Goal: Communication & Community: Answer question/provide support

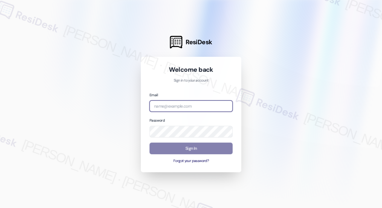
click at [182, 107] on input "email" at bounding box center [190, 106] width 83 height 12
type input "[EMAIL_ADDRESS][PERSON_NAME][PERSON_NAME][DOMAIN_NAME]"
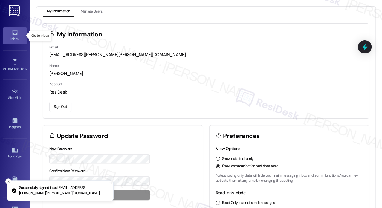
click at [20, 33] on link "Inbox" at bounding box center [15, 35] width 24 height 16
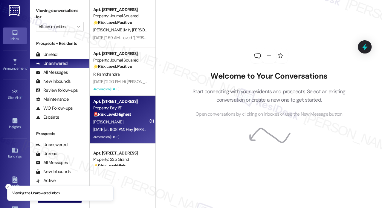
click at [122, 128] on div "Yesterday at 11:08 PM: Hey Jessylynn, we appreciate your text! We'll be back at…" at bounding box center [227, 129] width 269 height 5
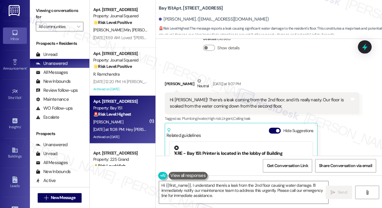
scroll to position [2605, 0]
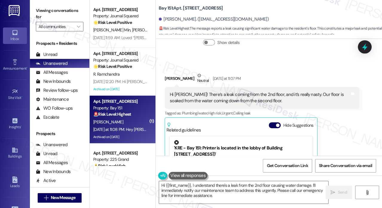
click at [256, 91] on div "Hi Jane! There’s a leak coming from the 2nd floor, and it’s really nasty. Our f…" at bounding box center [260, 97] width 180 height 13
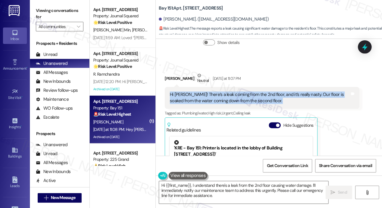
click at [256, 91] on div "Hi Jane! There’s a leak coming from the 2nd floor, and it’s really nasty. Our f…" at bounding box center [260, 97] width 180 height 13
click at [222, 91] on div "Hi Jane! There’s a leak coming from the 2nd floor, and it’s really nasty. Our f…" at bounding box center [260, 97] width 180 height 13
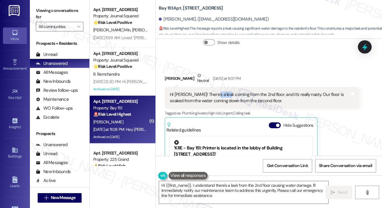
click at [222, 91] on div "Hi Jane! There’s a leak coming from the 2nd floor, and it’s really nasty. Our f…" at bounding box center [260, 97] width 180 height 13
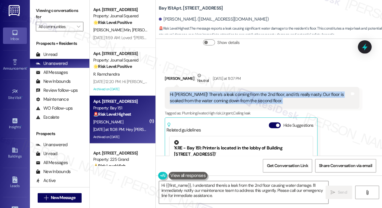
click at [222, 91] on div "Hi Jane! There’s a leak coming from the 2nd floor, and it’s really nasty. Our f…" at bounding box center [260, 97] width 180 height 13
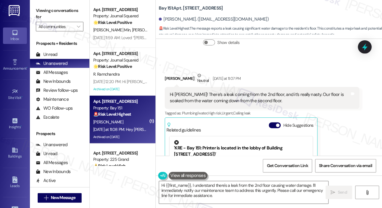
drag, startPoint x: 282, startPoint y: 60, endPoint x: 253, endPoint y: 53, distance: 29.8
click at [253, 72] on div "Jessylynn Daing Neutral Yesterday at 11:07 PM" at bounding box center [261, 79] width 194 height 15
click at [251, 91] on div "Hi Jane! There’s a leak coming from the 2nd floor, and it’s really nasty. Our f…" at bounding box center [260, 97] width 180 height 13
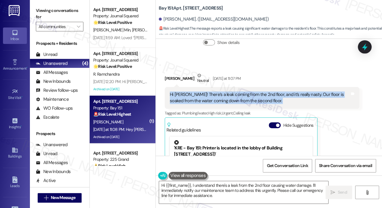
click at [251, 91] on div "Hi Jane! There’s a leak coming from the 2nd floor, and it’s really nasty. Our f…" at bounding box center [260, 97] width 180 height 13
click at [228, 186] on textarea "Hi {{first_name}}, I understand there's a leak from the 2nd floor causing water…" at bounding box center [243, 192] width 169 height 22
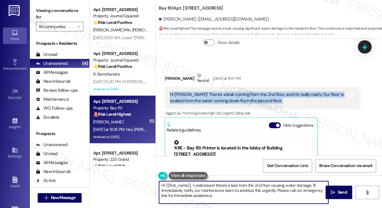
click at [228, 186] on textarea "Hi {{first_name}}, I understand there's a leak from the 2nd floor causing water…" at bounding box center [243, 192] width 169 height 22
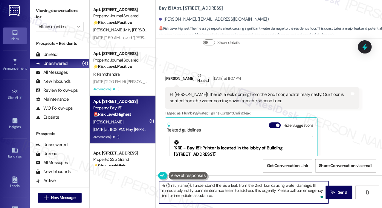
click at [189, 6] on b "Bay 151: Apt. 2115, 275 Chosin Few Way" at bounding box center [191, 8] width 64 height 6
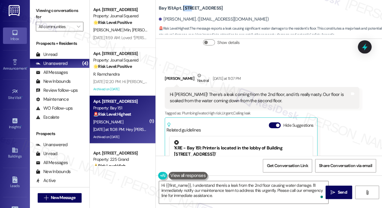
click at [189, 6] on b "Bay 151: Apt. 2115, 275 Chosin Few Way" at bounding box center [191, 8] width 64 height 6
copy b "2115"
click at [273, 68] on div "Received via SMS Jessylynn Daing Neutral Yesterday at 11:07 PM Hi Jane! There’s…" at bounding box center [261, 145] width 203 height 155
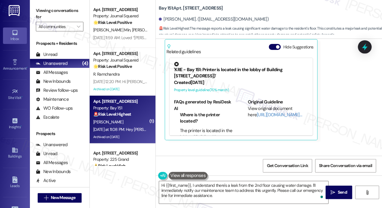
scroll to position [2709, 0]
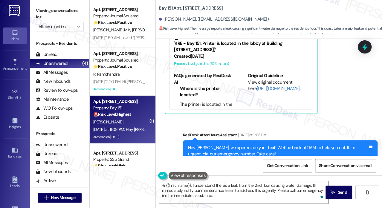
click at [247, 144] on div "Hey Jessylynn, we appreciate your text! We'll be back at 11AM to help you out. …" at bounding box center [278, 150] width 180 height 13
click at [55, 12] on label "Viewing conversations for" at bounding box center [59, 14] width 47 height 16
click at [186, 8] on b "Bay 151: Apt. 2115, 275 Chosin Few Way" at bounding box center [191, 8] width 64 height 6
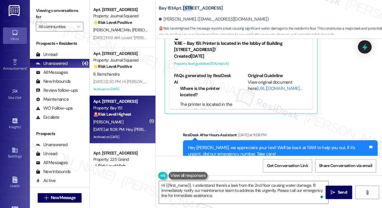
click at [186, 8] on b "Bay 151: Apt. 2115, 275 Chosin Few Way" at bounding box center [191, 8] width 64 height 6
copy b "2115"
drag, startPoint x: 53, startPoint y: 8, endPoint x: 56, endPoint y: 10, distance: 3.5
click at [53, 8] on label "Viewing conversations for" at bounding box center [59, 14] width 47 height 16
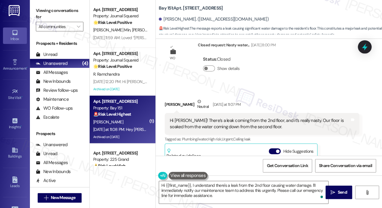
scroll to position [2560, 0]
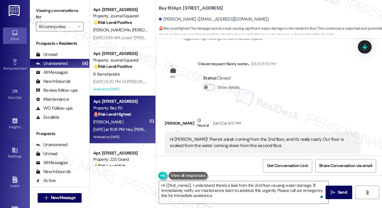
click at [212, 136] on div "Hi [PERSON_NAME]! There’s a leak coming from the 2nd floor, and it’s really nas…" at bounding box center [260, 142] width 180 height 13
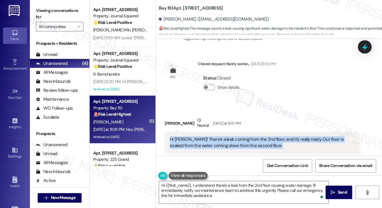
click at [212, 136] on div "Hi Jane! There’s a leak coming from the 2nd floor, and it’s really nasty. Our f…" at bounding box center [260, 142] width 180 height 13
copy div "Hi Jane! There’s a leak coming from the 2nd floor, and it’s really nasty. Our f…"
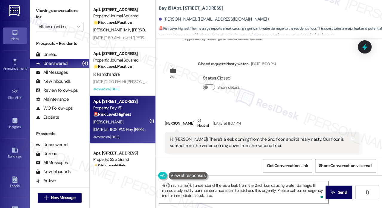
click at [248, 188] on textarea "Hi {{first_name}}, I understand there's a leak from the 2nd floor causing water…" at bounding box center [243, 192] width 169 height 22
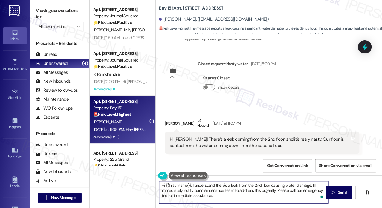
drag, startPoint x: 283, startPoint y: 196, endPoint x: 288, endPoint y: 187, distance: 10.3
click at [288, 187] on textarea "Hi {{first_name}}, I understand there's a leak from the 2nd floor causing water…" at bounding box center [243, 192] width 169 height 22
click at [279, 193] on textarea "Hi {{first_name}}, I understand there's a leak from the 2nd floor causing water…" at bounding box center [243, 192] width 169 height 22
drag, startPoint x: 283, startPoint y: 195, endPoint x: 311, endPoint y: 184, distance: 30.5
click at [311, 184] on textarea "Hi {{first_name}}, I understand there's a leak from the 2nd floor causing water…" at bounding box center [243, 192] width 169 height 22
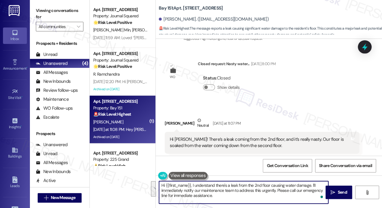
click at [197, 187] on textarea "Hi {{first_name}}, I understand there's a leak from the 2nd floor causing water…" at bounding box center [243, 192] width 169 height 22
drag, startPoint x: 192, startPoint y: 185, endPoint x: 229, endPoint y: 182, distance: 37.2
click at [229, 182] on textarea "Hi {{first_name}}, I understand there's a leak from the 2nd floor causing water…" at bounding box center [243, 192] width 169 height 22
drag, startPoint x: 279, startPoint y: 185, endPoint x: 318, endPoint y: 179, distance: 39.8
click at [318, 179] on div "Hi {{first_name}}, I'm sorry to hear about the leak from the 2nd floor causing …" at bounding box center [269, 197] width 226 height 45
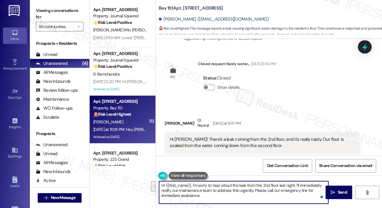
drag, startPoint x: 253, startPoint y: 191, endPoint x: 292, endPoint y: 183, distance: 40.0
click at [291, 180] on div "Hi {{first_name}}, I'm sorry to hear about the leak from the 2nd floor last nig…" at bounding box center [269, 197] width 226 height 45
click at [294, 184] on textarea "Hi {{first_name}}, I'm sorry to hear about the leak from the 2nd floor last nig…" at bounding box center [243, 192] width 169 height 22
click at [295, 184] on textarea "Hi {{first_name}}, I'm sorry to hear about the leak from the 2nd floor last nig…" at bounding box center [243, 192] width 169 height 22
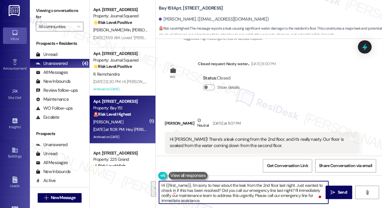
drag, startPoint x: 258, startPoint y: 199, endPoint x: 295, endPoint y: 188, distance: 38.7
click at [295, 188] on textarea "Hi {{first_name}}, I'm sorry to hear about the leak from the 2nd floor last nig…" at bounding box center [243, 192] width 169 height 22
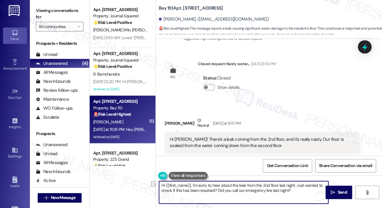
drag, startPoint x: 245, startPoint y: 183, endPoint x: 278, endPoint y: 178, distance: 33.3
click at [278, 178] on div "Hi {{first_name}}, I'm sorry to hear about the leak from the 2nd floor last nig…" at bounding box center [269, 197] width 226 height 45
click at [210, 192] on textarea "Hi {{first_name}}, I'm sorry to hear about the leak last night. Just wanted to …" at bounding box center [243, 192] width 169 height 22
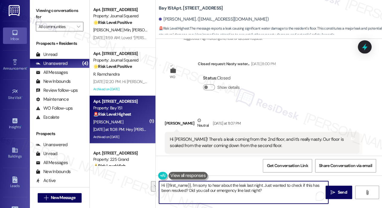
click at [281, 191] on textarea "Hi {{first_name}}, I'm sorry to hear about the leak last night. Just wanted to …" at bounding box center [243, 192] width 169 height 22
type textarea "Hi {{first_name}}, I'm sorry to hear about the leak last night. Just wanted to …"
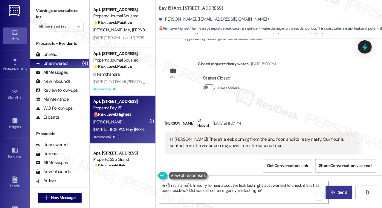
click at [335, 191] on span " Send" at bounding box center [338, 192] width 19 height 6
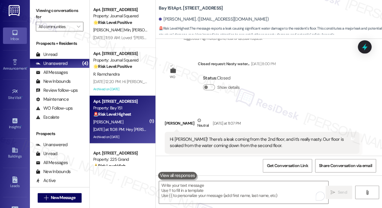
scroll to position [2652, 0]
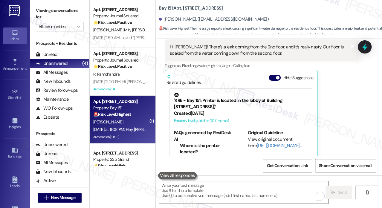
click at [49, 15] on label "Viewing conversations for" at bounding box center [59, 14] width 47 height 16
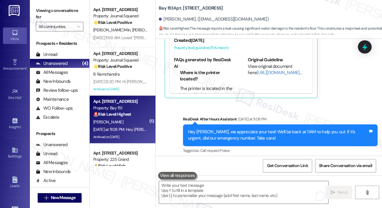
scroll to position [2757, 0]
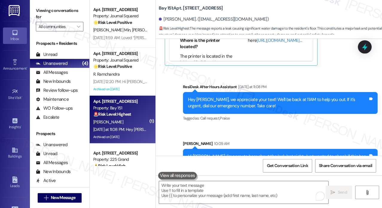
click at [48, 10] on label "Viewing conversations for" at bounding box center [59, 14] width 47 height 16
click at [47, 10] on label "Viewing conversations for" at bounding box center [59, 14] width 47 height 16
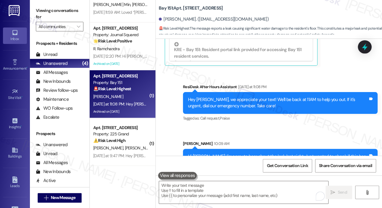
click at [36, 7] on label "Viewing conversations for" at bounding box center [59, 14] width 47 height 16
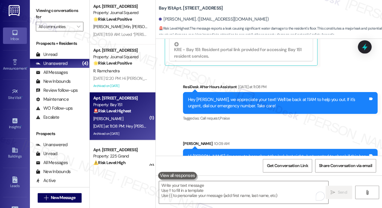
scroll to position [0, 0]
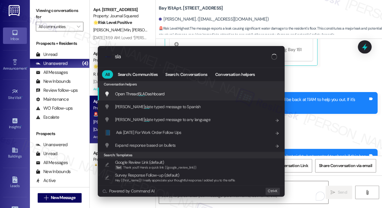
type input "sla"
click at [133, 93] on span "Open Thread SLA Dashboard" at bounding box center [140, 93] width 50 height 5
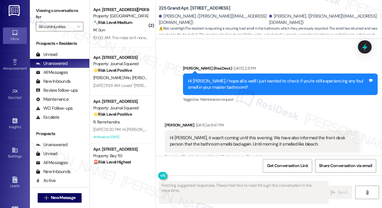
scroll to position [6078, 0]
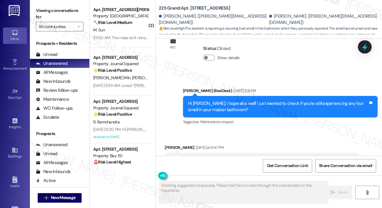
click at [215, 157] on div "Hi [PERSON_NAME], it wasn't coming until this evening. We have also informed th…" at bounding box center [260, 163] width 180 height 13
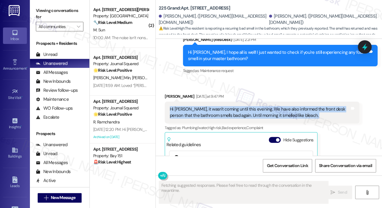
scroll to position [6138, 0]
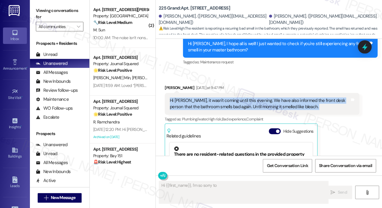
click at [278, 97] on div "Hi [PERSON_NAME], it wasn't coming until this evening. We have also informed th…" at bounding box center [260, 103] width 180 height 13
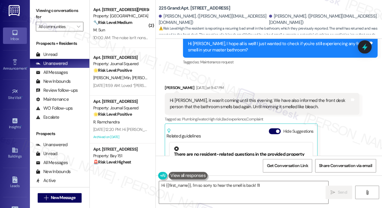
click at [278, 97] on div "Hi [PERSON_NAME], it wasn't coming until this evening. We have also informed th…" at bounding box center [260, 103] width 180 height 13
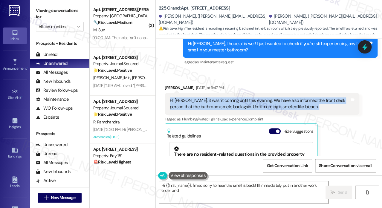
click at [278, 97] on div "Hi [PERSON_NAME], it wasn't coming until this evening. We have also informed th…" at bounding box center [260, 103] width 180 height 13
click at [281, 97] on div "Hi [PERSON_NAME], it wasn't coming until this evening. We have also informed th…" at bounding box center [260, 103] width 180 height 13
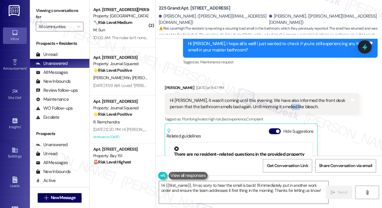
click at [281, 97] on div "Hi [PERSON_NAME], it wasn't coming until this evening. We have also informed th…" at bounding box center [260, 103] width 180 height 13
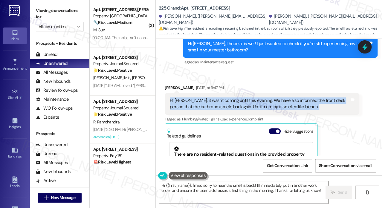
click at [281, 97] on div "Hi [PERSON_NAME], it wasn't coming until this evening. We have also informed th…" at bounding box center [260, 103] width 180 height 13
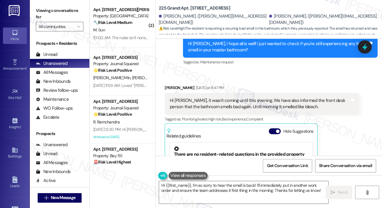
click at [196, 6] on b "225 Grand: Apt. 306, 225 Grand Street" at bounding box center [194, 8] width 71 height 6
copy b "306"
click at [51, 13] on label "Viewing conversations for" at bounding box center [59, 14] width 47 height 16
click at [54, 11] on label "Viewing conversations for" at bounding box center [59, 14] width 47 height 16
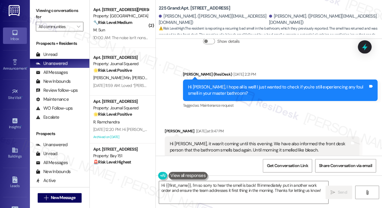
scroll to position [6078, 0]
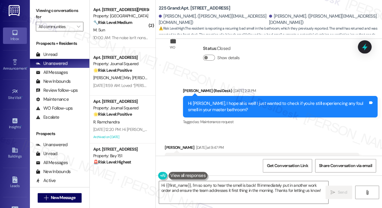
click at [58, 12] on label "Viewing conversations for" at bounding box center [59, 14] width 47 height 16
click at [57, 14] on label "Viewing conversations for" at bounding box center [59, 14] width 47 height 16
click at [35, 10] on div "Viewing conversations for All communities " at bounding box center [59, 18] width 59 height 37
click at [57, 10] on label "Viewing conversations for" at bounding box center [59, 14] width 47 height 16
click at [42, 8] on label "Viewing conversations for" at bounding box center [59, 14] width 47 height 16
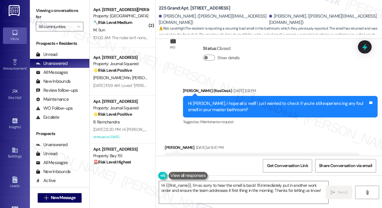
click at [192, 9] on b "225 Grand: Apt. 306, 225 Grand Street" at bounding box center [194, 8] width 71 height 6
copy b "306"
click at [59, 16] on label "Viewing conversations for" at bounding box center [59, 14] width 47 height 16
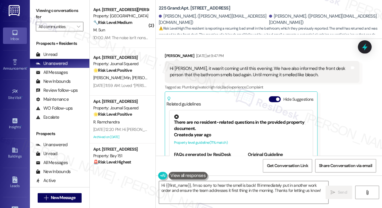
scroll to position [6136, 0]
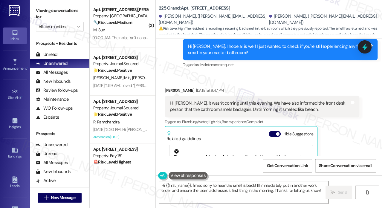
click at [230, 100] on div "Hi Jane, it wasn't coming until this evening. We have also informed the front d…" at bounding box center [260, 106] width 180 height 13
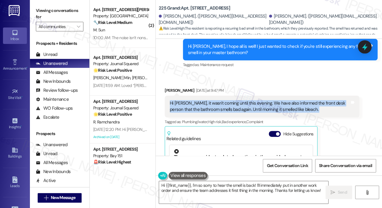
click at [230, 100] on div "Hi Jane, it wasn't coming until this evening. We have also informed the front d…" at bounding box center [260, 106] width 180 height 13
click at [52, 9] on label "Viewing conversations for" at bounding box center [59, 14] width 47 height 16
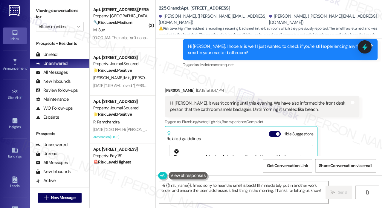
click at [242, 100] on div "Hi Jane, it wasn't coming until this evening. We have also informed the front d…" at bounding box center [260, 106] width 180 height 13
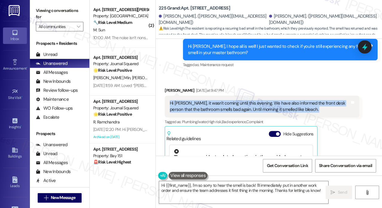
click at [242, 100] on div "Hi Jane, it wasn't coming until this evening. We have also informed the front d…" at bounding box center [260, 106] width 180 height 13
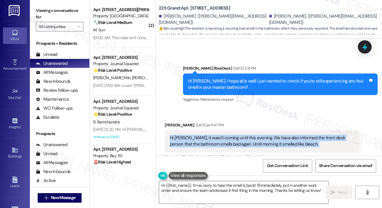
scroll to position [6046, 0]
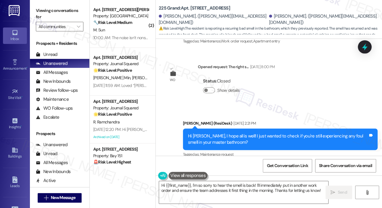
click at [234, 133] on div "Hi Yesha, I hope all is well! I just wanted to check if you're still experienci…" at bounding box center [278, 139] width 180 height 13
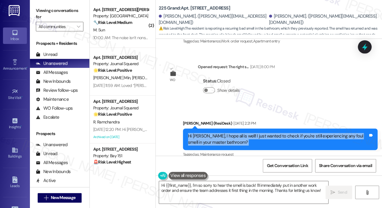
click at [234, 133] on div "Hi Yesha, I hope all is well! I just wanted to check if you're still experienci…" at bounding box center [278, 139] width 180 height 13
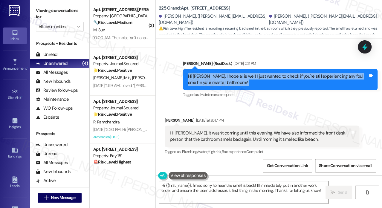
scroll to position [6165, 0]
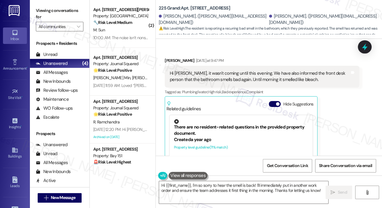
click at [314, 70] on div "Hi Jane, it wasn't coming until this evening. We have also informed the front d…" at bounding box center [260, 76] width 180 height 13
click at [313, 70] on div "Hi Jane, it wasn't coming until this evening. We have also informed the front d…" at bounding box center [260, 76] width 180 height 13
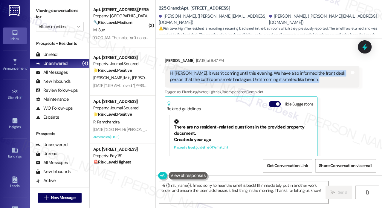
click at [313, 70] on div "Hi Jane, it wasn't coming until this evening. We have also informed the front d…" at bounding box center [260, 76] width 180 height 13
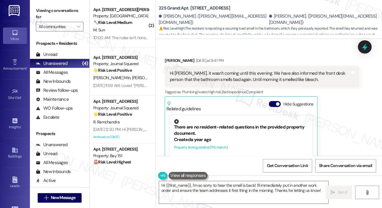
click at [61, 8] on label "Viewing conversations for" at bounding box center [59, 14] width 47 height 16
click at [44, 10] on label "Viewing conversations for" at bounding box center [59, 14] width 47 height 16
drag, startPoint x: 168, startPoint y: 65, endPoint x: 287, endPoint y: 65, distance: 118.2
click at [287, 66] on div "Hi Jane, it wasn't coming until this evening. We have also informed the front d…" at bounding box center [261, 77] width 194 height 22
copy div "bathroom smells bad again. Until morning it smelled like bleach."
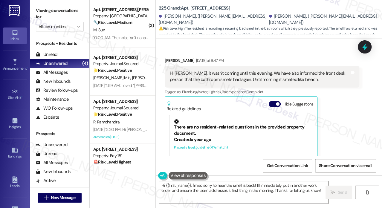
click at [57, 15] on label "Viewing conversations for" at bounding box center [59, 14] width 47 height 16
click at [37, 7] on label "Viewing conversations for" at bounding box center [59, 14] width 47 height 16
click at [195, 185] on textarea "Hi {{first_name}}, I'm so sorry to hear the smell is back! I'll immediately put…" at bounding box center [243, 192] width 169 height 22
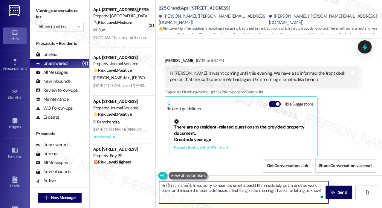
click at [266, 185] on textarea "Hi {{first_name}}, I'm so sorry to hear the smell is back! I'll immediately put…" at bounding box center [243, 192] width 169 height 22
drag, startPoint x: 302, startPoint y: 190, endPoint x: 199, endPoint y: 189, distance: 103.3
click at [199, 189] on textarea "Hi {{first_name}}, I'm so sorry to hear the smell is back! I'll put in another …" at bounding box center [243, 192] width 169 height 22
click at [226, 190] on textarea "Hi {{first_name}}, I'm so sorry to hear the smell is back! I'll put in another …" at bounding box center [243, 192] width 169 height 22
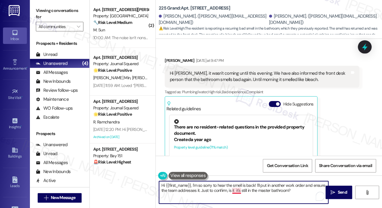
click at [239, 190] on textarea "Hi {{first_name}}, I'm so sorry to hear the smell is back! I'll put in another …" at bounding box center [243, 192] width 169 height 22
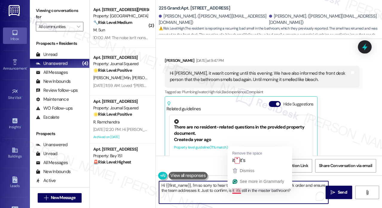
click at [239, 190] on textarea "Hi {{first_name}}, I'm so sorry to hear the smell is back! I'll put in another …" at bounding box center [243, 192] width 169 height 22
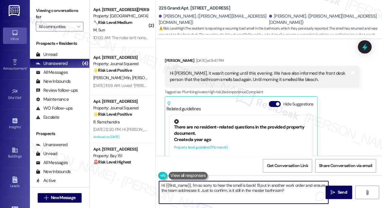
click at [294, 192] on textarea "Hi {{first_name}}, I'm so sorry to hear the smell is back! I'll put in another …" at bounding box center [243, 192] width 169 height 22
click at [245, 190] on textarea "Hi {{first_name}}, I'm so sorry to hear the smell is back! I'll put in another …" at bounding box center [243, 192] width 169 height 22
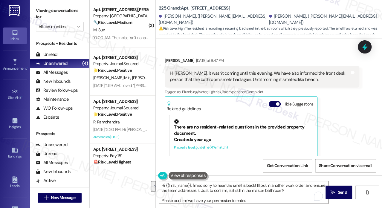
click at [227, 70] on div "Hi Jane, it wasn't coming until this evening. We have also informed the front d…" at bounding box center [260, 76] width 180 height 13
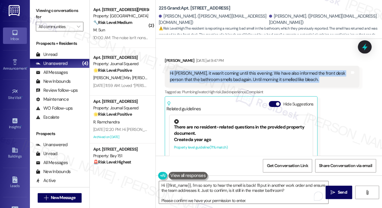
click at [227, 70] on div "Hi Jane, it wasn't coming until this evening. We have also informed the front d…" at bounding box center [260, 76] width 180 height 13
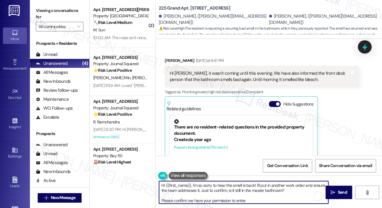
click at [234, 192] on textarea "Hi {{first_name}}, I'm so sorry to hear the smell is back! I'll put in another …" at bounding box center [243, 192] width 169 height 22
click at [246, 192] on textarea "Hi {{first_name}}, I'm so sorry to hear the smell is back! I'll put in another …" at bounding box center [243, 192] width 169 height 22
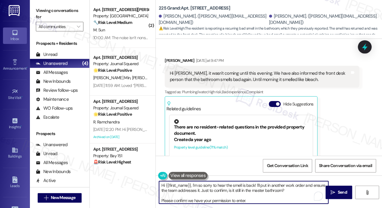
click at [246, 192] on textarea "Hi {{first_name}}, I'm so sorry to hear the smell is back! I'll put in another …" at bounding box center [243, 192] width 169 height 22
click at [259, 89] on span "Complaint" at bounding box center [254, 91] width 17 height 5
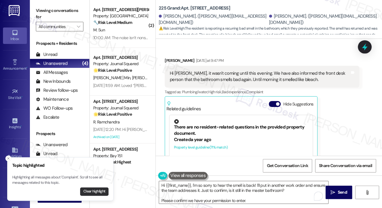
click at [104, 191] on button "Clear highlight" at bounding box center [94, 191] width 28 height 8
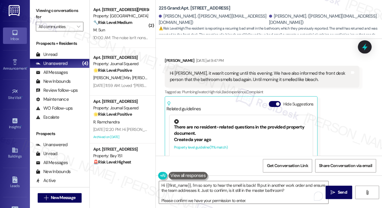
click at [222, 70] on div "Hi Jane, it wasn't coming until this evening. We have also informed the front d…" at bounding box center [260, 76] width 180 height 13
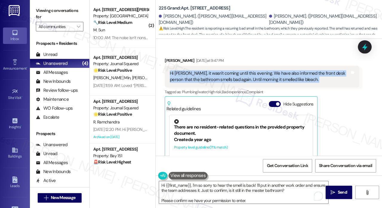
click at [222, 70] on div "Hi Jane, it wasn't coming until this evening. We have also informed the front d…" at bounding box center [260, 76] width 180 height 13
copy div "Hi Jane, it wasn't coming until this evening. We have also informed the front d…"
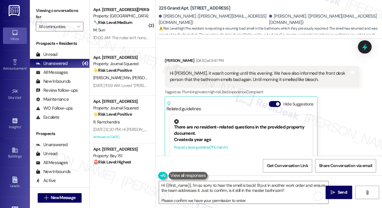
click at [53, 10] on label "Viewing conversations for" at bounding box center [59, 14] width 47 height 16
click at [52, 15] on label "Viewing conversations for" at bounding box center [59, 14] width 47 height 16
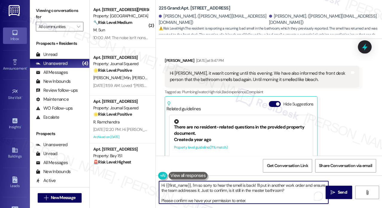
click at [221, 192] on textarea "Hi {{first_name}}, I'm so sorry to hear the smell is back! I'll put in another …" at bounding box center [243, 192] width 169 height 22
click at [172, 57] on div "Yesha Shah Yesterday at 9:47 PM" at bounding box center [261, 61] width 194 height 8
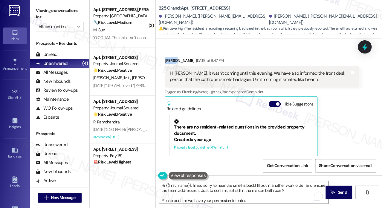
click at [172, 57] on div "Yesha Shah Yesterday at 9:47 PM" at bounding box center [261, 61] width 194 height 8
copy div "Yesha"
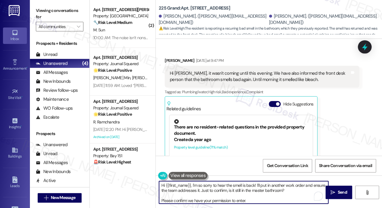
drag, startPoint x: 166, startPoint y: 185, endPoint x: 191, endPoint y: 179, distance: 25.8
click at [191, 181] on div "Hi {{first_name}}, I'm so sorry to hear the smell is back! I'll put in another …" at bounding box center [241, 192] width 170 height 23
paste textarea "Yesha"
click at [241, 185] on textarea "Hi Yesha, I'm so sorry to hear the smell is back! I'll put in another work orde…" at bounding box center [243, 192] width 169 height 22
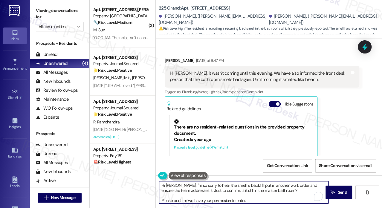
click at [241, 185] on textarea "Hi Yesha, I'm so sorry to hear the smell is back! I'll put in another work orde…" at bounding box center [243, 192] width 169 height 22
click at [293, 188] on textarea "Hi Yesha, I'm so sorry to hear the smell is back! I'll put in another work orde…" at bounding box center [243, 192] width 169 height 22
click at [234, 183] on textarea "Hi Yesha, I'm so sorry to hear the smell is back! I'll put in another work orde…" at bounding box center [243, 192] width 169 height 22
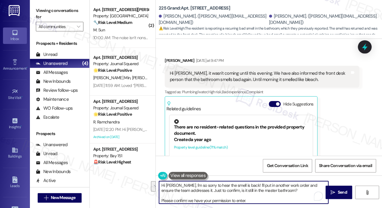
click at [203, 200] on textarea "Hi Yesha, I'm so sorry to hear the smell is back! I'll put in another work orde…" at bounding box center [243, 192] width 169 height 22
click at [190, 201] on textarea "Hi Yesha, I'm so sorry to hear the smell is back! I'll put in another work orde…" at bounding box center [243, 192] width 169 height 22
click at [250, 188] on textarea "Hi Yesha, I'm so sorry to hear the smell is back! I'll put in another work orde…" at bounding box center [243, 192] width 169 height 22
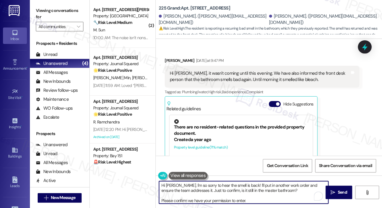
click at [260, 190] on textarea "Hi Yesha, I'm so sorry to hear the smell is back! I'll put in another work orde…" at bounding box center [243, 192] width 169 height 22
click at [256, 190] on textarea "Hi Yesha, I'm so sorry to hear the smell is back! I'll put in another work orde…" at bounding box center [243, 192] width 169 height 22
click at [258, 190] on textarea "Hi Yesha, I'm so sorry to hear the smell is back! I'll put in another work orde…" at bounding box center [243, 192] width 169 height 22
click at [258, 195] on textarea "Hi Yesha, I'm so sorry to hear the smell is back! I'll put in another work orde…" at bounding box center [243, 192] width 169 height 22
click at [254, 198] on textarea "Hi Yesha, I'm so sorry to hear the smell is back! I'll put in another work orde…" at bounding box center [243, 192] width 169 height 22
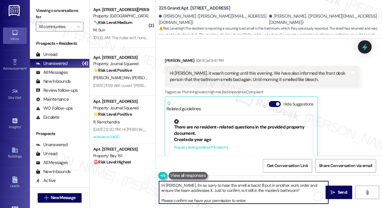
click at [254, 198] on textarea "Hi Yesha, I'm so sorry to hear the smell is back! I'll put in another work orde…" at bounding box center [243, 192] width 169 height 22
click at [270, 199] on textarea "Hi Yesha, I'm so sorry to hear the smell is back! I'll put in another work orde…" at bounding box center [243, 192] width 169 height 22
type textarea "Hi Yesha, I'm so sorry to hear the smell is back! I'll put in another work orde…"
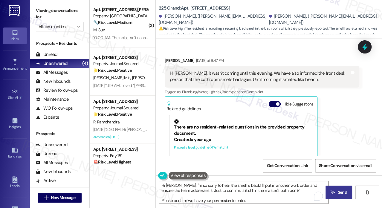
click at [331, 192] on icon "" at bounding box center [332, 192] width 4 height 5
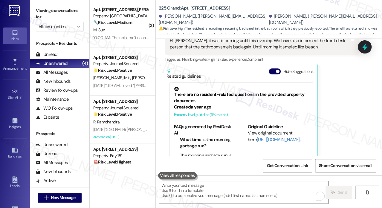
scroll to position [6316, 0]
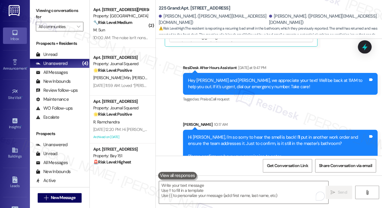
click at [294, 134] on div "Hi Yesha, I'm so sorry to hear the smell is back! I'll put in another work orde…" at bounding box center [278, 147] width 180 height 26
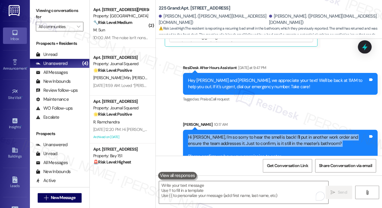
click at [294, 134] on div "Hi Yesha, I'm so sorry to hear the smell is back! I'll put in another work orde…" at bounding box center [278, 147] width 180 height 26
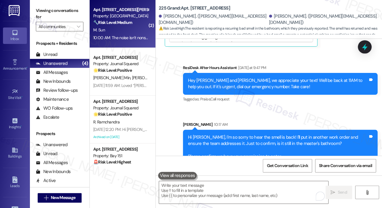
click at [133, 40] on div "10:00 AM: The noise isn’t nonstop but happens on and off during those hours ver…" at bounding box center [121, 37] width 56 height 7
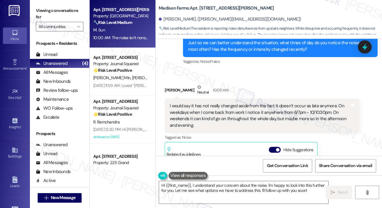
scroll to position [521, 0]
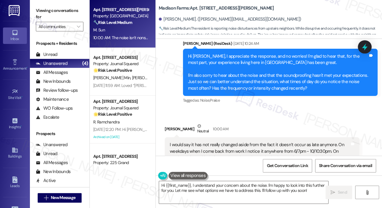
click at [198, 59] on div "Hi Madeline, I appreciate the response, and no worries! I'm glad to hear that, …" at bounding box center [278, 72] width 180 height 39
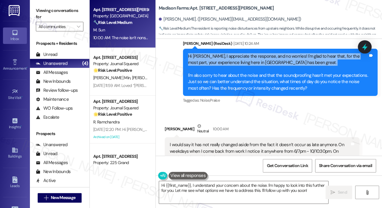
click at [198, 59] on div "Hi Madeline, I appreciate the response, and no worries! I'm glad to hear that, …" at bounding box center [278, 72] width 180 height 39
click at [242, 59] on div "Hi Madeline, I appreciate the response, and no worries! I'm glad to hear that, …" at bounding box center [278, 72] width 180 height 39
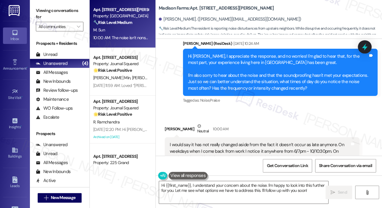
click at [242, 59] on div "Hi Madeline, I appreciate the response, and no worries! I'm glad to hear that, …" at bounding box center [278, 72] width 180 height 39
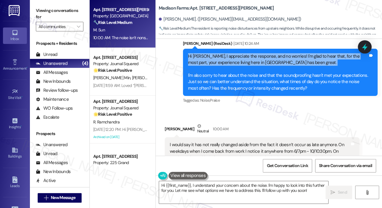
click at [242, 59] on div "Hi Madeline, I appreciate the response, and no worries! I'm glad to hear that, …" at bounding box center [278, 72] width 180 height 39
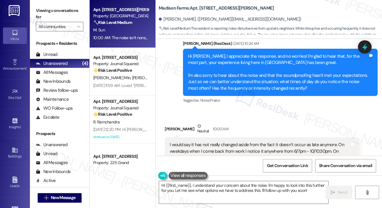
click at [243, 82] on div "Hi Madeline, I appreciate the response, and no worries! I'm glad to hear that, …" at bounding box center [278, 72] width 180 height 39
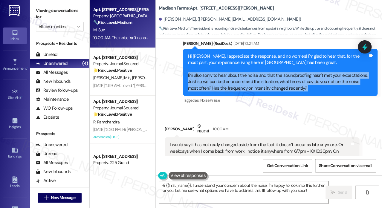
click at [243, 82] on div "Hi Madeline, I appreciate the response, and no worries! I'm glad to hear that, …" at bounding box center [278, 72] width 180 height 39
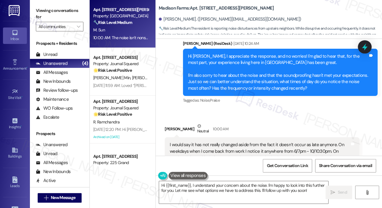
click at [198, 143] on div "I would say it has not really changed aside from the fact it doesn’t occur as l…" at bounding box center [260, 155] width 180 height 26
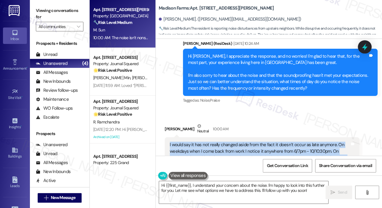
click at [198, 143] on div "I would say it has not really changed aside from the fact it doesn’t occur as l…" at bounding box center [260, 155] width 180 height 26
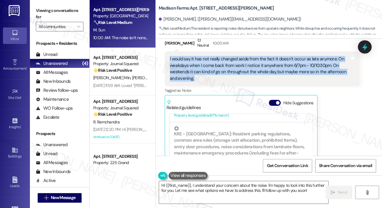
scroll to position [581, 0]
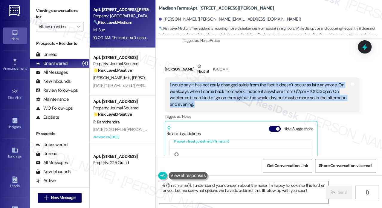
click at [252, 90] on div "I would say it has not really changed aside from the fact it doesn’t occur as l…" at bounding box center [260, 95] width 180 height 26
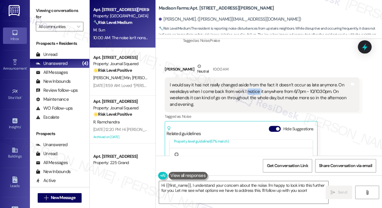
click at [252, 90] on div "I would say it has not really changed aside from the fact it doesn’t occur as l…" at bounding box center [260, 95] width 180 height 26
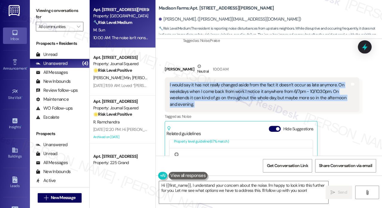
click at [252, 90] on div "I would say it has not really changed aside from the fact it doesn’t occur as l…" at bounding box center [260, 95] width 180 height 26
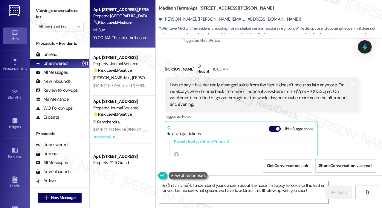
click at [251, 62] on div "Received via SMS Madeline Sun Neutral 10:00 AM I would say it has not really ch…" at bounding box center [261, 143] width 203 height 168
click at [256, 82] on div "I would say it has not really changed aside from the fact it doesn’t occur as l…" at bounding box center [260, 95] width 180 height 26
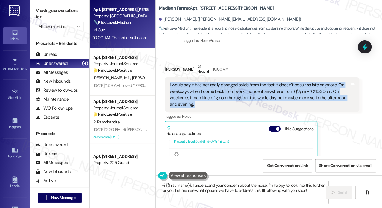
click at [256, 82] on div "I would say it has not really changed aside from the fact it doesn’t occur as l…" at bounding box center [260, 95] width 180 height 26
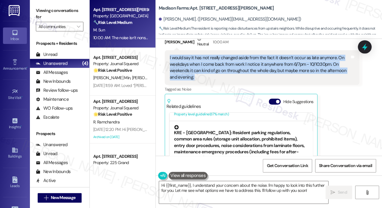
scroll to position [730, 0]
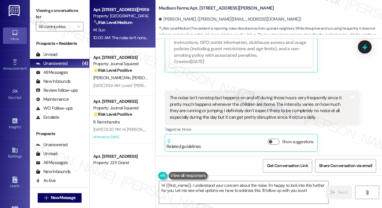
click at [215, 96] on div "The noise isn’t nonstop but happens on and off during those hours very frequent…" at bounding box center [260, 108] width 180 height 26
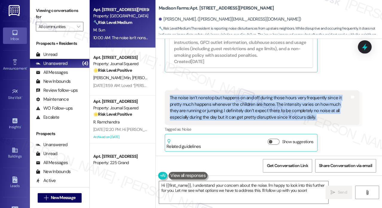
click at [215, 96] on div "The noise isn’t nonstop but happens on and off during those hours very frequent…" at bounding box center [260, 108] width 180 height 26
click at [246, 101] on div "The noise isn’t nonstop but happens on and off during those hours very frequent…" at bounding box center [260, 108] width 180 height 26
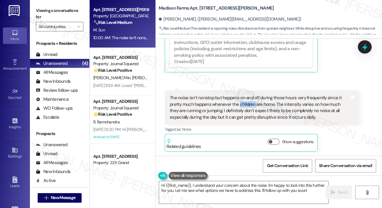
click at [246, 101] on div "The noise isn’t nonstop but happens on and off during those hours very frequent…" at bounding box center [260, 108] width 180 height 26
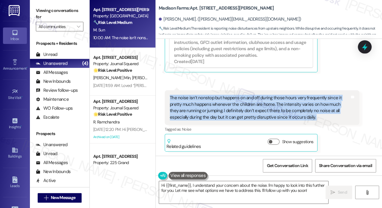
click at [246, 101] on div "The noise isn’t nonstop but happens on and off during those hours very frequent…" at bounding box center [260, 108] width 180 height 26
click at [245, 104] on div "The noise isn’t nonstop but happens on and off during those hours very frequent…" at bounding box center [260, 108] width 180 height 26
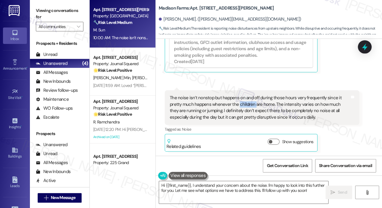
click at [245, 104] on div "The noise isn’t nonstop but happens on and off during those hours very frequent…" at bounding box center [260, 108] width 180 height 26
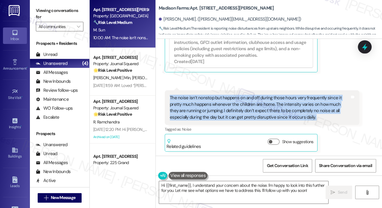
click at [245, 104] on div "The noise isn’t nonstop but happens on and off during those hours very frequent…" at bounding box center [260, 108] width 180 height 26
click at [198, 102] on div "The noise isn’t nonstop but happens on and off during those hours very frequent…" at bounding box center [260, 108] width 180 height 26
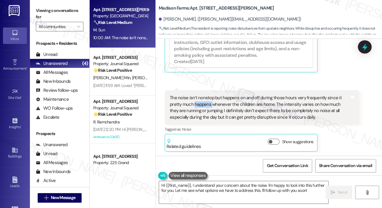
click at [198, 102] on div "The noise isn’t nonstop but happens on and off during those hours very frequent…" at bounding box center [260, 108] width 180 height 26
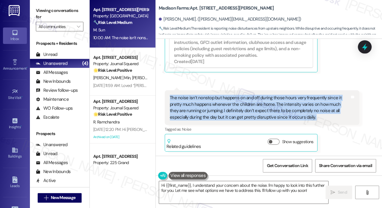
click at [198, 102] on div "The noise isn’t nonstop but happens on and off during those hours very frequent…" at bounding box center [260, 108] width 180 height 26
click at [266, 105] on div "The noise isn’t nonstop but happens on and off during those hours very frequent…" at bounding box center [260, 108] width 180 height 26
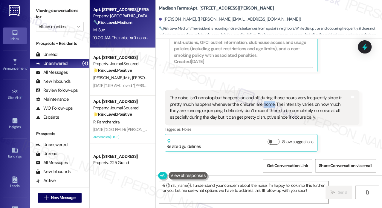
click at [266, 105] on div "The noise isn’t nonstop but happens on and off during those hours very frequent…" at bounding box center [260, 108] width 180 height 26
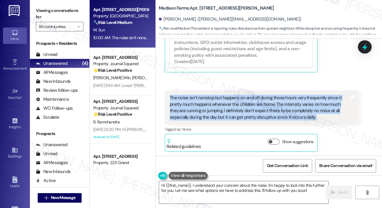
click at [266, 105] on div "The noise isn’t nonstop but happens on and off during those hours very frequent…" at bounding box center [260, 108] width 180 height 26
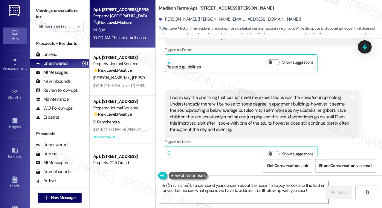
click at [38, 7] on label "Viewing conversations for" at bounding box center [59, 14] width 47 height 16
click at [227, 108] on div "I would say the one thing that did not meet my expectations was the noise/sound…" at bounding box center [260, 113] width 180 height 39
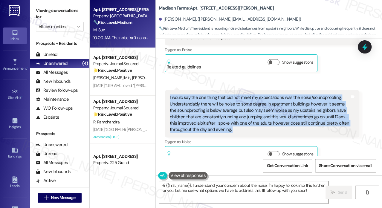
click at [227, 108] on div "I would say the one thing that did not meet my expectations was the noise/sound…" at bounding box center [260, 113] width 180 height 39
click at [48, 13] on label "Viewing conversations for" at bounding box center [59, 14] width 47 height 16
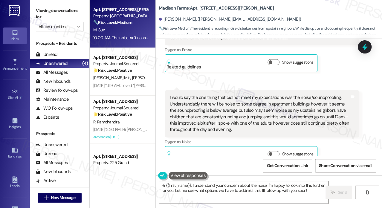
click at [61, 16] on label "Viewing conversations for" at bounding box center [59, 14] width 47 height 16
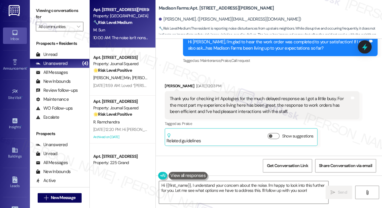
scroll to position [290, 0]
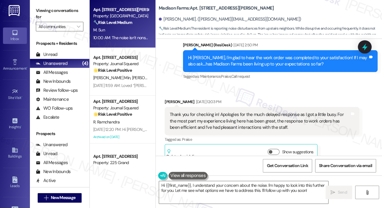
click at [220, 115] on div "Thank you for checking in! Apologies for the much delayed response as I got a l…" at bounding box center [260, 120] width 180 height 19
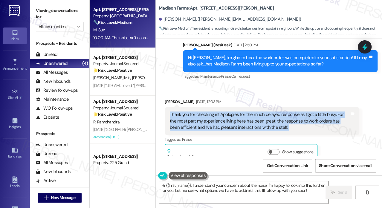
click at [220, 115] on div "Thank you for checking in! Apologies for the much delayed response as I got a l…" at bounding box center [260, 120] width 180 height 19
click at [241, 118] on div "Thank you for checking in! Apologies for the much delayed response as I got a l…" at bounding box center [260, 120] width 180 height 19
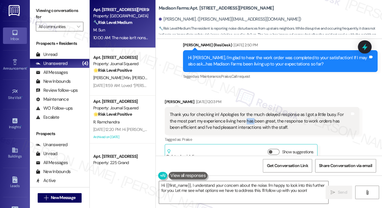
click at [241, 118] on div "Thank you for checking in! Apologies for the much delayed response as I got a l…" at bounding box center [260, 120] width 180 height 19
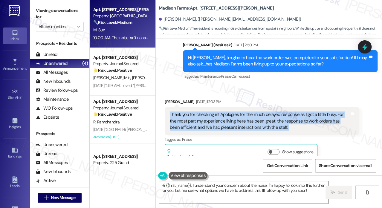
click at [241, 118] on div "Thank you for checking in! Apologies for the much delayed response as I got a l…" at bounding box center [260, 120] width 180 height 19
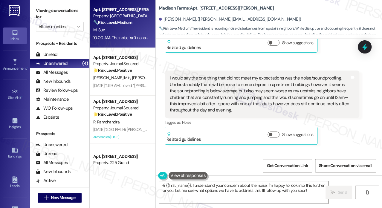
scroll to position [409, 0]
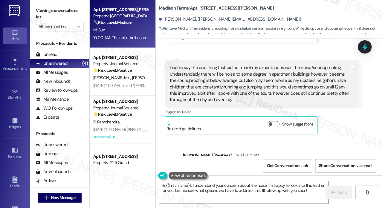
click at [210, 80] on div "I would say the one thing that did not meet my expectations was the noise/sound…" at bounding box center [260, 83] width 180 height 39
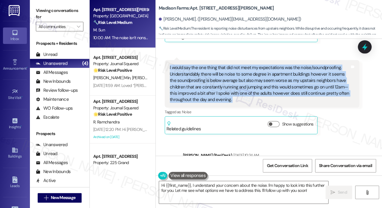
click at [210, 80] on div "I would say the one thing that did not meet my expectations was the noise/sound…" at bounding box center [260, 83] width 180 height 39
click at [246, 82] on div "I would say the one thing that did not meet my expectations was the noise/sound…" at bounding box center [260, 83] width 180 height 39
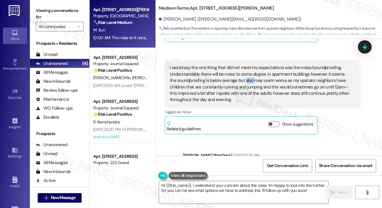
click at [246, 82] on div "I would say the one thing that did not meet my expectations was the noise/sound…" at bounding box center [260, 83] width 180 height 39
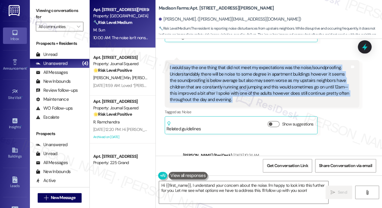
click at [246, 82] on div "I would say the one thing that did not meet my expectations was the noise/sound…" at bounding box center [260, 83] width 180 height 39
click at [237, 93] on div "I would say the one thing that did not meet my expectations was the noise/sound…" at bounding box center [260, 83] width 180 height 39
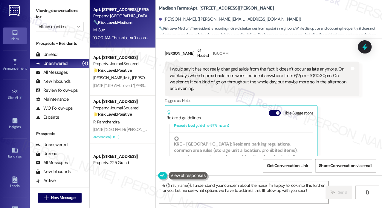
scroll to position [600, 0]
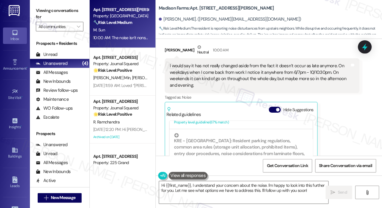
click at [264, 77] on div "I would say it has not really changed aside from the fact it doesn’t occur as l…" at bounding box center [260, 76] width 180 height 26
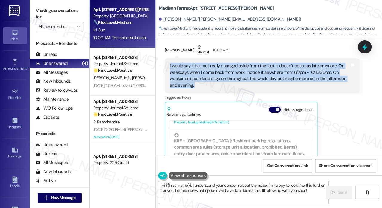
click at [264, 77] on div "I would say it has not really changed aside from the fact it doesn’t occur as l…" at bounding box center [260, 76] width 180 height 26
click at [273, 107] on button "Hide Suggestions" at bounding box center [274, 110] width 12 height 6
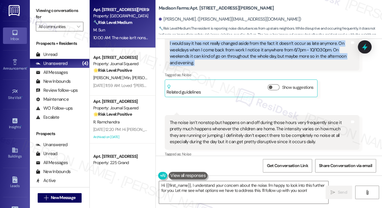
scroll to position [647, 0]
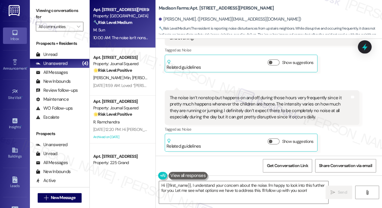
click at [219, 98] on div "The noise isn’t nonstop but happens on and off during those hours very frequent…" at bounding box center [260, 108] width 180 height 26
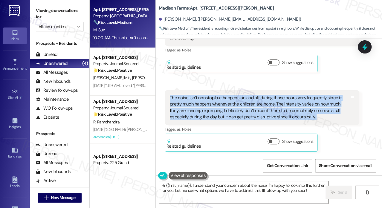
click at [219, 99] on div "The noise isn’t nonstop but happens on and off during those hours very frequent…" at bounding box center [260, 108] width 180 height 26
click at [256, 103] on div "The noise isn’t nonstop but happens on and off during those hours very frequent…" at bounding box center [260, 108] width 180 height 26
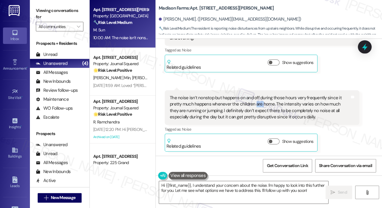
click at [256, 103] on div "The noise isn’t nonstop but happens on and off during those hours very frequent…" at bounding box center [260, 108] width 180 height 26
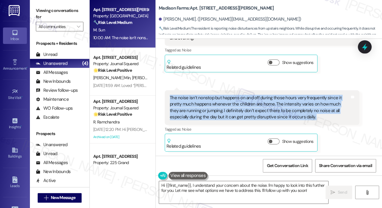
click at [256, 103] on div "The noise isn’t nonstop but happens on and off during those hours very frequent…" at bounding box center [260, 108] width 180 height 26
click at [229, 87] on div "Received via SMS 10:00 AM Madeline Sun 10:00 AM The noise isn’t nonstop but hap…" at bounding box center [261, 121] width 203 height 70
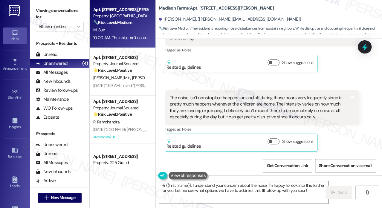
click at [229, 101] on div "The noise isn’t nonstop but happens on and off during those hours very frequent…" at bounding box center [260, 108] width 180 height 26
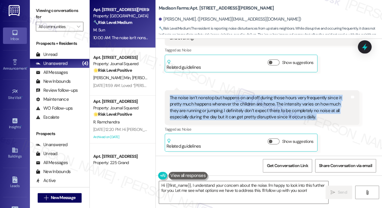
click at [229, 101] on div "The noise isn’t nonstop but happens on and off during those hours very frequent…" at bounding box center [260, 108] width 180 height 26
click at [266, 93] on div "The noise isn’t nonstop but happens on and off during those hours very frequent…" at bounding box center [261, 107] width 194 height 35
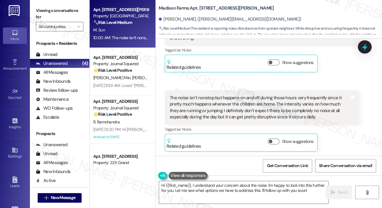
click at [262, 104] on div "The noise isn’t nonstop but happens on and off during those hours very frequent…" at bounding box center [260, 108] width 180 height 26
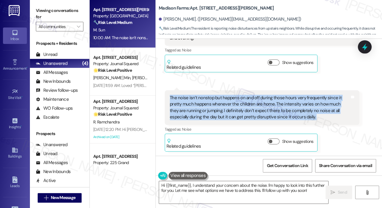
click at [262, 104] on div "The noise isn’t nonstop but happens on and off during those hours very frequent…" at bounding box center [260, 108] width 180 height 26
click at [270, 90] on div "The noise isn’t nonstop but happens on and off during those hours very frequent…" at bounding box center [261, 107] width 194 height 35
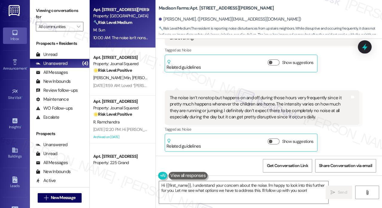
click at [256, 104] on div "The noise isn’t nonstop but happens on and off during those hours very frequent…" at bounding box center [260, 108] width 180 height 26
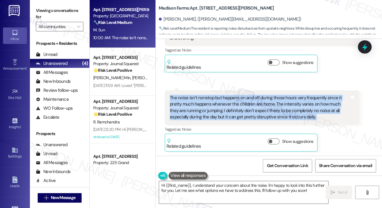
click at [256, 104] on div "The noise isn’t nonstop but happens on and off during those hours very frequent…" at bounding box center [260, 108] width 180 height 26
click at [263, 88] on div "Received via SMS 10:00 AM Madeline Sun 10:00 AM The noise isn’t nonstop but hap…" at bounding box center [261, 121] width 203 height 70
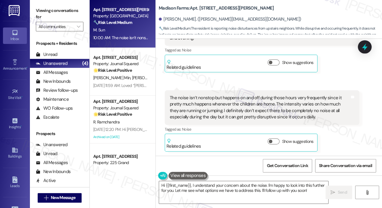
click at [260, 104] on div "The noise isn’t nonstop but happens on and off during those hours very frequent…" at bounding box center [260, 108] width 180 height 26
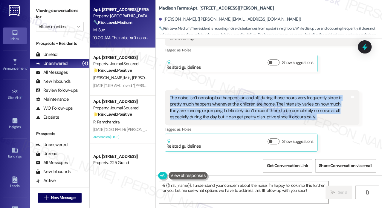
click at [260, 104] on div "The noise isn’t nonstop but happens on and off during those hours very frequent…" at bounding box center [260, 108] width 180 height 26
click at [240, 106] on div "The noise isn’t nonstop but happens on and off during those hours very frequent…" at bounding box center [260, 108] width 180 height 26
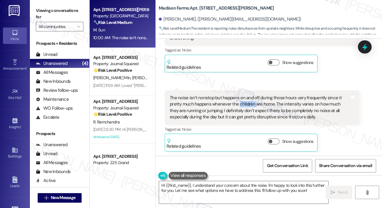
click at [240, 106] on div "The noise isn’t nonstop but happens on and off during those hours very frequent…" at bounding box center [260, 108] width 180 height 26
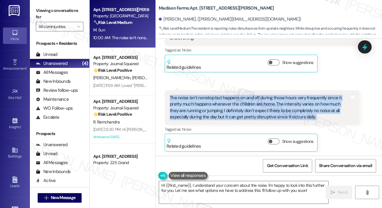
click at [240, 106] on div "The noise isn’t nonstop but happens on and off during those hours very frequent…" at bounding box center [260, 108] width 180 height 26
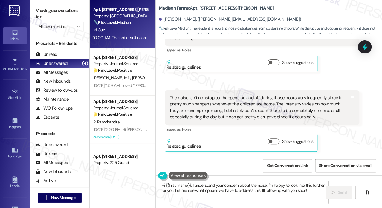
click at [327, 59] on div "Madeline Sun Neutral 10:00 AM I would say it has not really changed aside from …" at bounding box center [261, 35] width 194 height 76
click at [48, 9] on label "Viewing conversations for" at bounding box center [59, 14] width 47 height 16
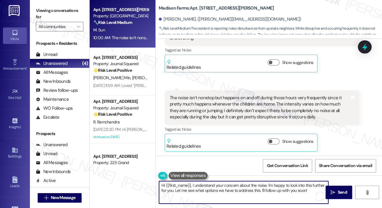
drag, startPoint x: 313, startPoint y: 191, endPoint x: 270, endPoint y: 184, distance: 43.9
click at [270, 184] on textarea "Hi {{first_name}}, I understand your concern about the noise. I'm happy to look…" at bounding box center [243, 192] width 169 height 22
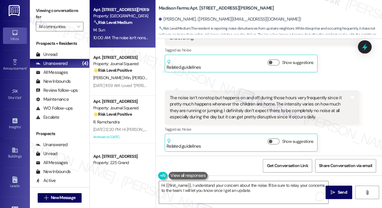
click at [49, 5] on div "Viewing conversations for All communities " at bounding box center [59, 18] width 59 height 37
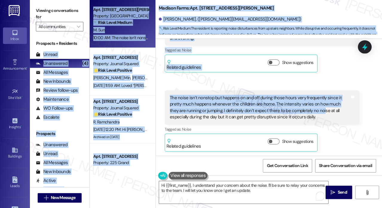
drag, startPoint x: 69, startPoint y: 56, endPoint x: 312, endPoint y: 110, distance: 248.9
click at [313, 110] on div "Viewing conversations for All communities  Prospects + Residents Unread (0) Un…" at bounding box center [206, 104] width 352 height 208
click at [303, 104] on div "The noise isn’t nonstop but happens on and off during those hours very frequent…" at bounding box center [260, 108] width 180 height 26
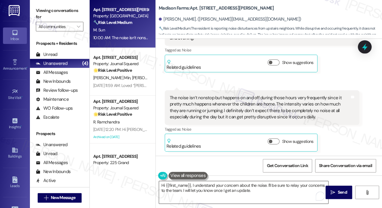
click at [279, 193] on textarea "Hi {{first_name}}, I understand your concern about the noise. I'll be sure to r…" at bounding box center [243, 192] width 169 height 22
click at [62, 5] on div "Viewing conversations for All communities " at bounding box center [59, 18] width 59 height 37
drag, startPoint x: 57, startPoint y: 13, endPoint x: 84, endPoint y: 13, distance: 26.9
click at [57, 13] on label "Viewing conversations for" at bounding box center [59, 14] width 47 height 16
click at [248, 99] on div "The noise isn’t nonstop but happens on and off during those hours very frequent…" at bounding box center [260, 108] width 180 height 26
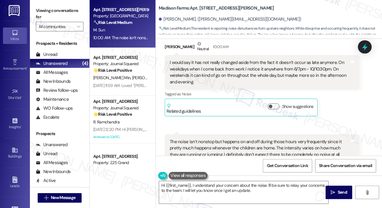
scroll to position [528, 0]
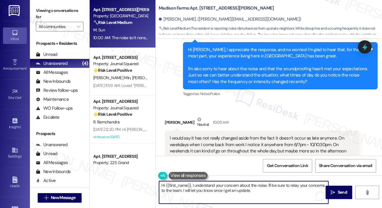
click at [267, 192] on textarea "Hi {{first_name}}, I understand your concern about the noise. I'll be sure to r…" at bounding box center [243, 192] width 169 height 22
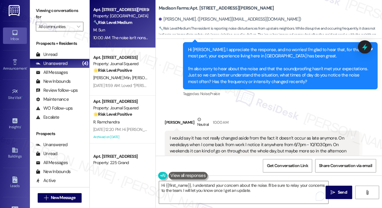
click at [55, 8] on label "Viewing conversations for" at bounding box center [59, 14] width 47 height 16
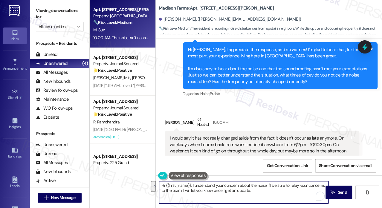
drag, startPoint x: 252, startPoint y: 191, endPoint x: 165, endPoint y: 181, distance: 87.8
click at [165, 185] on textarea "Hi {{first_name}}, I understand your concern about the noise. I'll be sure to r…" at bounding box center [243, 192] width 169 height 22
click at [213, 193] on textarea "Hi {{first_name}}, I understand your concern about the noise. I'll be sure to r…" at bounding box center [243, 192] width 169 height 22
click at [192, 184] on textarea "Hi {{first_name}}, I understand your concern about the noise. I'll be sure to r…" at bounding box center [243, 192] width 169 height 22
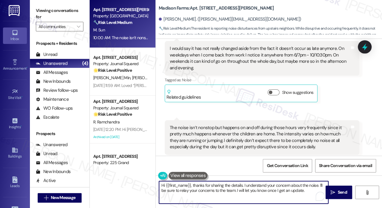
click at [220, 50] on div "I would say it has not really changed aside from the fact it doesn’t occur as l…" at bounding box center [260, 58] width 180 height 26
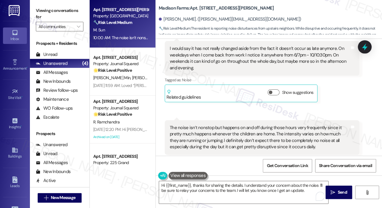
click at [220, 50] on div "I would say it has not really changed aside from the fact it doesn’t occur as l…" at bounding box center [260, 58] width 180 height 26
click at [221, 50] on div "I would say it has not really changed aside from the fact it doesn’t occur as l…" at bounding box center [260, 58] width 180 height 26
click at [222, 50] on div "I would say it has not really changed aside from the fact it doesn’t occur as l…" at bounding box center [260, 58] width 180 height 26
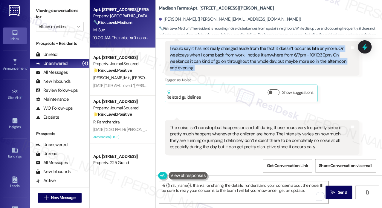
click at [222, 50] on div "I would say it has not really changed aside from the fact it doesn’t occur as l…" at bounding box center [260, 58] width 180 height 26
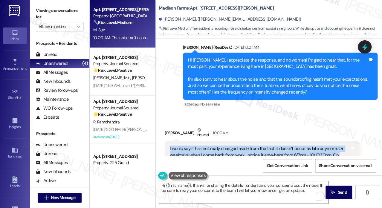
scroll to position [528, 0]
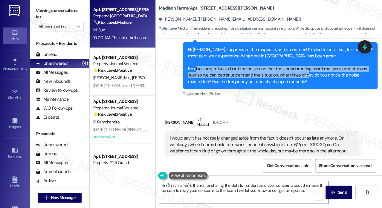
drag, startPoint x: 306, startPoint y: 77, endPoint x: 196, endPoint y: 70, distance: 110.1
click at [195, 70] on div "Hi Madeline, I appreciate the response, and no worries! I'm glad to hear that, …" at bounding box center [278, 66] width 180 height 39
click at [208, 73] on div "Hi Madeline, I appreciate the response, and no worries! I'm glad to hear that, …" at bounding box center [278, 66] width 180 height 39
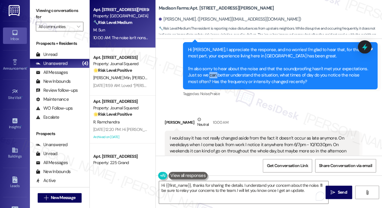
click at [208, 73] on div "Hi Madeline, I appreciate the response, and no worries! I'm glad to hear that, …" at bounding box center [278, 66] width 180 height 39
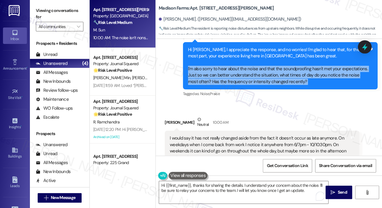
click at [208, 73] on div "Hi Madeline, I appreciate the response, and no worries! I'm glad to hear that, …" at bounding box center [278, 66] width 180 height 39
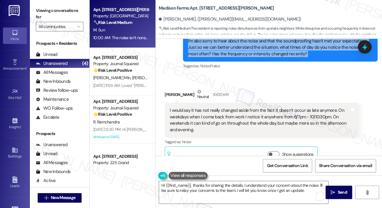
scroll to position [587, 0]
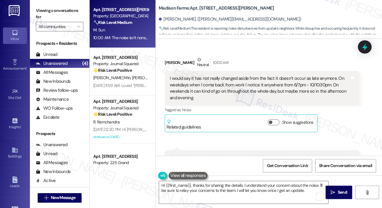
click at [209, 81] on div "I would say it has not really changed aside from the fact it doesn’t occur as l…" at bounding box center [260, 88] width 180 height 26
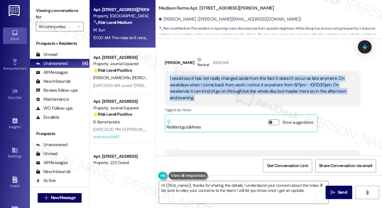
click at [209, 81] on div "I would say it has not really changed aside from the fact it doesn’t occur as l…" at bounding box center [260, 88] width 180 height 26
click at [205, 84] on div "I would say it has not really changed aside from the fact it doesn’t occur as l…" at bounding box center [260, 88] width 180 height 26
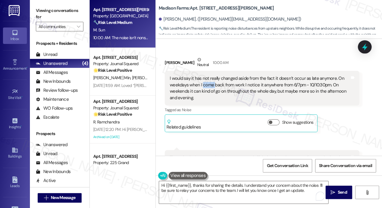
click at [205, 84] on div "I would say it has not really changed aside from the fact it doesn’t occur as l…" at bounding box center [260, 88] width 180 height 26
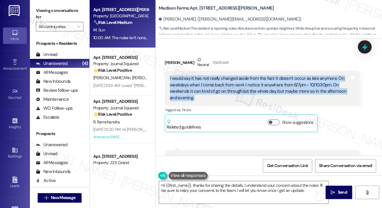
click at [205, 84] on div "I would say it has not really changed aside from the fact it doesn’t occur as l…" at bounding box center [260, 88] width 180 height 26
click at [222, 88] on div "I would say it has not really changed aside from the fact it doesn’t occur as l…" at bounding box center [260, 88] width 180 height 26
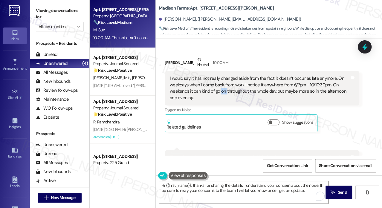
click at [222, 88] on div "I would say it has not really changed aside from the fact it doesn’t occur as l…" at bounding box center [260, 88] width 180 height 26
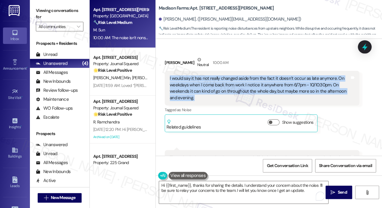
click at [222, 88] on div "I would say it has not really changed aside from the fact it doesn’t occur as l…" at bounding box center [260, 88] width 180 height 26
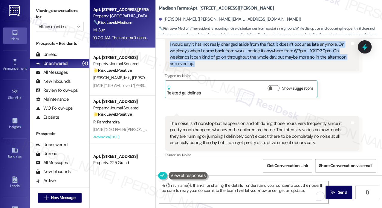
scroll to position [647, 0]
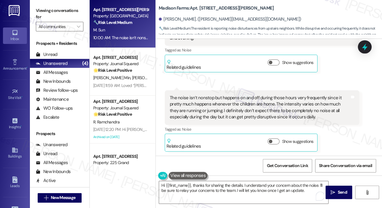
click at [216, 98] on div "The noise isn’t nonstop but happens on and off during those hours very frequent…" at bounding box center [260, 108] width 180 height 26
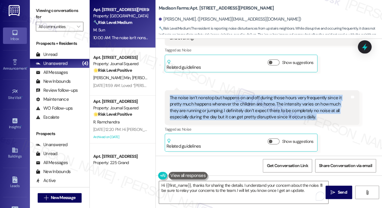
click at [216, 98] on div "The noise isn’t nonstop but happens on and off during those hours very frequent…" at bounding box center [260, 108] width 180 height 26
click at [263, 96] on div "The noise isn’t nonstop but happens on and off during those hours very frequent…" at bounding box center [260, 108] width 180 height 26
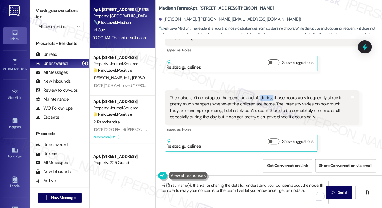
click at [263, 96] on div "The noise isn’t nonstop but happens on and off during those hours very frequent…" at bounding box center [260, 108] width 180 height 26
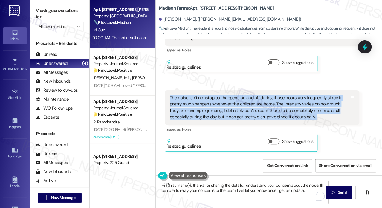
click at [263, 96] on div "The noise isn’t nonstop but happens on and off during those hours very frequent…" at bounding box center [260, 108] width 180 height 26
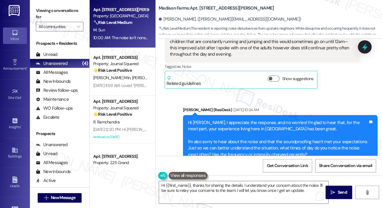
scroll to position [378, 0]
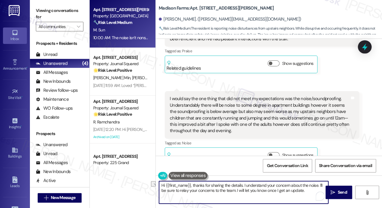
drag, startPoint x: 242, startPoint y: 184, endPoint x: 318, endPoint y: 179, distance: 76.3
click at [318, 179] on div "Hi {{first_name}}, thanks for sharing the details. I understand your concern ab…" at bounding box center [269, 197] width 226 height 45
click at [320, 184] on textarea "Hi {{first_name}}, thanks for sharing the details. I'll be sure to relay your c…" at bounding box center [243, 192] width 169 height 22
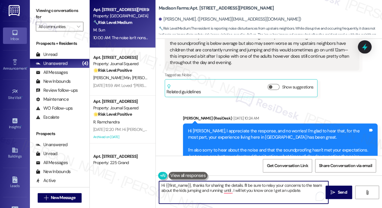
scroll to position [557, 0]
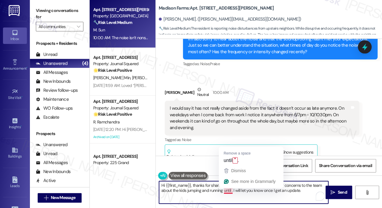
click at [225, 190] on textarea "Hi {{first_name}}, thanks for sharing the details. I'll be sure to relay your c…" at bounding box center [243, 192] width 169 height 22
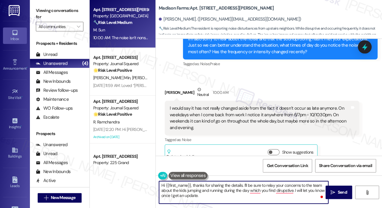
click at [241, 183] on textarea "Hi {{first_name}}, thanks for sharing the details. I'll be sure to relay your c…" at bounding box center [243, 192] width 169 height 22
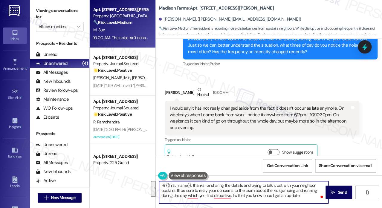
click at [258, 192] on textarea "Hi {{first_name}}, thanks for sharing the details and trying to talk it out wit…" at bounding box center [243, 192] width 169 height 22
click at [266, 190] on textarea "Hi {{first_name}}, thanks for sharing the details and trying to talk it out wit…" at bounding box center [243, 192] width 169 height 22
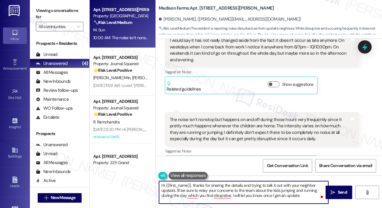
scroll to position [647, 0]
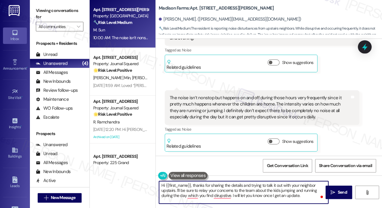
click at [272, 188] on textarea "Hi {{first_name}}, thanks for sharing the details and trying to talk it out wit…" at bounding box center [243, 192] width 169 height 22
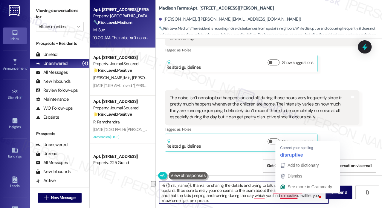
drag, startPoint x: 254, startPoint y: 195, endPoint x: 297, endPoint y: 195, distance: 43.0
click at [297, 195] on textarea "Hi {{first_name}}, thanks for sharing the details and trying to talk it out wit…" at bounding box center [243, 192] width 169 height 22
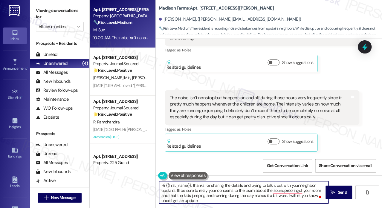
type textarea "Hi {{first_name}}, thanks for sharing the details and trying to talk it out wit…"
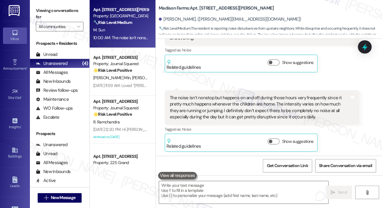
click at [45, 13] on label "Viewing conversations for" at bounding box center [59, 14] width 47 height 16
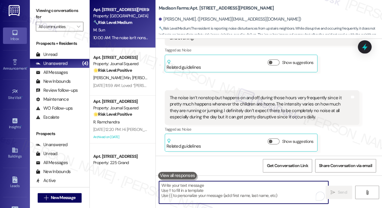
click at [207, 189] on textarea "To enrich screen reader interactions, please activate Accessibility in Grammarl…" at bounding box center [243, 192] width 169 height 22
paste textarea "Hi {{first_name}}, thanks for sharing the details and for trying to talk things…"
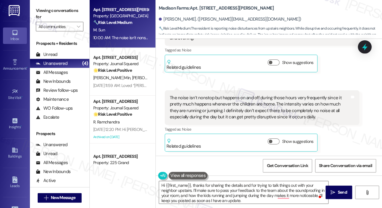
drag, startPoint x: 62, startPoint y: 9, endPoint x: 67, endPoint y: 12, distance: 5.6
click at [62, 9] on label "Viewing conversations for" at bounding box center [59, 14] width 47 height 16
click at [253, 191] on textarea "Hi {{first_name}}, thanks for sharing the details and for trying to talk things…" at bounding box center [243, 192] width 169 height 22
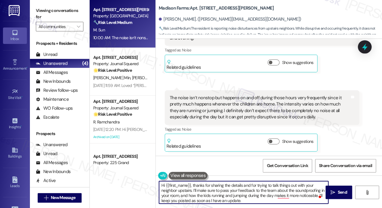
click at [253, 191] on textarea "Hi {{first_name}}, thanks for sharing the details and for trying to talk things…" at bounding box center [243, 192] width 169 height 22
click at [254, 190] on textarea "Hi {{first_name}}, thanks for sharing the details and for trying to talk things…" at bounding box center [243, 192] width 169 height 22
click at [219, 196] on textarea "Hi {{first_name}}, thanks for sharing the details and for trying to talk things…" at bounding box center [243, 192] width 169 height 22
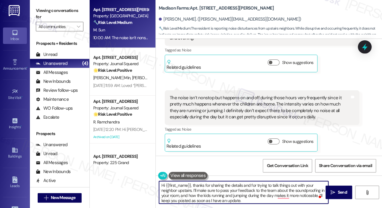
click at [242, 198] on textarea "Hi {{first_name}}, thanks for sharing the details and for trying to talk things…" at bounding box center [243, 192] width 169 height 22
click at [206, 193] on textarea "Hi {{first_name}}, thanks for sharing the details and for trying to talk things…" at bounding box center [243, 192] width 169 height 22
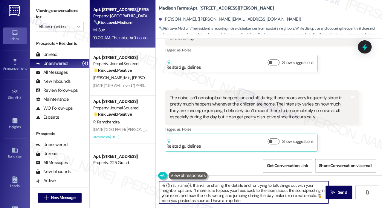
click at [206, 193] on textarea "Hi {{first_name}}, thanks for sharing the details and for trying to talk things…" at bounding box center [243, 192] width 169 height 22
type textarea "Hi {{first_name}}, thanks for sharing the details and for trying to talk things…"
click at [248, 104] on div "The noise isn’t nonstop but happens on and off during those hours very frequent…" at bounding box center [260, 108] width 180 height 26
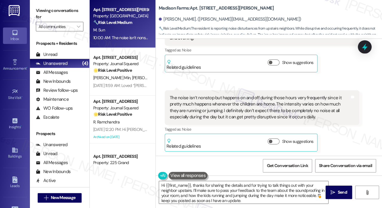
click at [235, 113] on div "The noise isn’t nonstop but happens on and off during those hours very frequent…" at bounding box center [260, 108] width 180 height 26
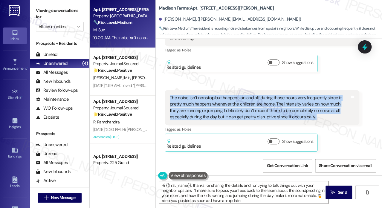
click at [235, 113] on div "The noise isn’t nonstop but happens on and off during those hours very frequent…" at bounding box center [260, 108] width 180 height 26
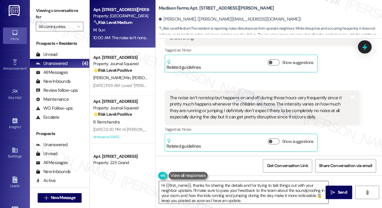
click at [267, 194] on textarea "Hi {{first_name}}, thanks for sharing the details and for trying to talk things…" at bounding box center [243, 192] width 169 height 22
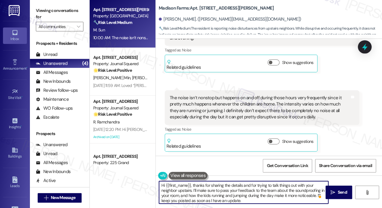
click at [267, 194] on textarea "Hi {{first_name}}, thanks for sharing the details and for trying to talk things…" at bounding box center [243, 192] width 169 height 22
click at [266, 202] on textarea "Hi {{first_name}}, thanks for sharing the details and for trying to talk things…" at bounding box center [243, 192] width 169 height 22
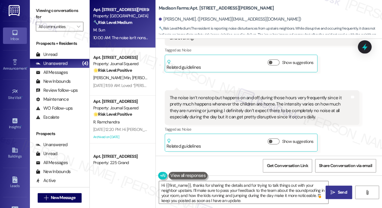
click at [331, 187] on button " Send" at bounding box center [338, 191] width 27 height 13
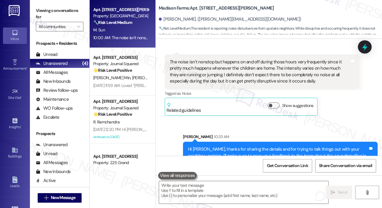
scroll to position [708, 0]
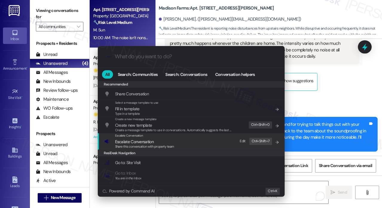
click at [170, 144] on div "Share this conversation with property team" at bounding box center [144, 146] width 59 height 5
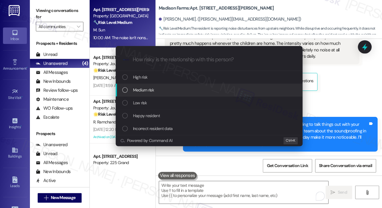
click at [153, 93] on span "Medium risk" at bounding box center [143, 90] width 21 height 7
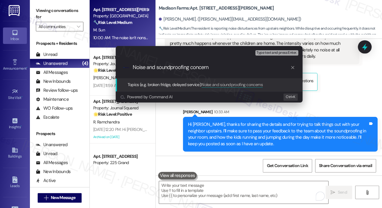
type input "Noise and soundproofing concerns"
click at [188, 68] on input "Noise and soundproofing concerns" at bounding box center [211, 67] width 157 height 6
click at [216, 68] on input "Noise and soundproofing concerns" at bounding box center [211, 67] width 157 height 6
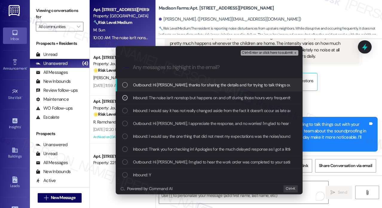
click at [331, 77] on div "Escalate Conversation Medium risk Noise and soundproofing concerns Inbound: The…" at bounding box center [191, 104] width 382 height 208
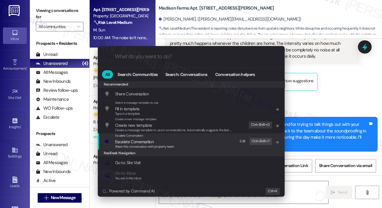
click at [155, 147] on span "Share this conversation with property team" at bounding box center [144, 146] width 59 height 4
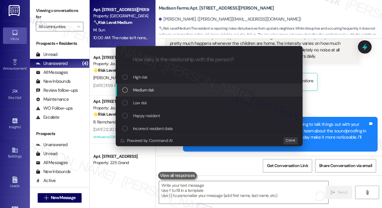
click at [152, 90] on span "Medium risk" at bounding box center [143, 90] width 21 height 7
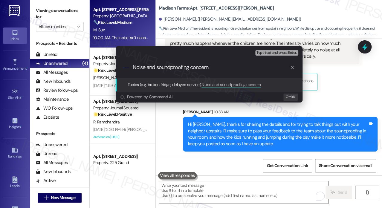
type input "Noise and soundproofing concerns"
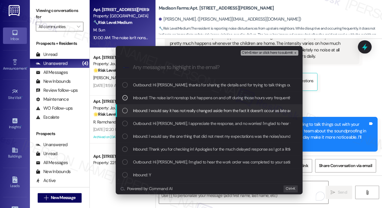
click at [171, 114] on div "Inbound: I would say it has not really changed aside from the fact it doesn’t o…" at bounding box center [209, 110] width 187 height 13
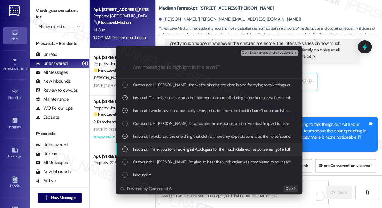
click at [182, 148] on span "Inbound: Thank you for checking in! Apologies for the much delayed response as …" at bounding box center [352, 149] width 439 height 7
click at [182, 149] on span "Inbound: Thank you for checking in! Apologies for the much delayed response as …" at bounding box center [352, 149] width 439 height 7
click at [200, 147] on span "Inbound: Thank you for checking in! Apologies for the much delayed response as …" at bounding box center [352, 149] width 439 height 7
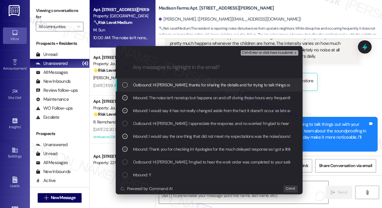
click at [256, 51] on span "Ctrl+Enter or click here to submit" at bounding box center [267, 53] width 51 height 4
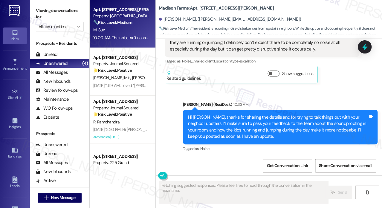
scroll to position [799, 0]
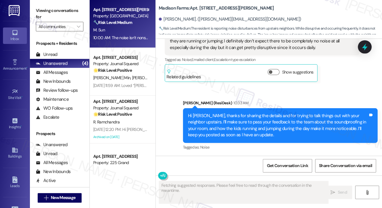
click at [224, 117] on div "Hi Madeline, thanks for sharing the details and for trying to talk things out w…" at bounding box center [278, 126] width 180 height 26
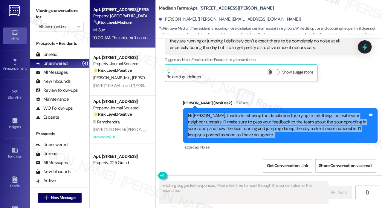
click at [224, 117] on div "Hi Madeline, thanks for sharing the details and for trying to talk things out w…" at bounding box center [278, 126] width 180 height 26
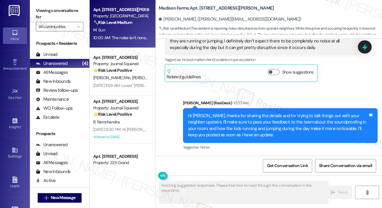
click at [283, 102] on div "Jane (ResiDesk) 10:33 AM" at bounding box center [280, 104] width 194 height 8
click at [272, 124] on div "Hi Madeline, thanks for sharing the details and for trying to talk things out w…" at bounding box center [278, 126] width 180 height 26
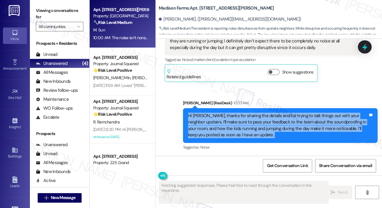
click at [272, 124] on div "Hi Madeline, thanks for sharing the details and for trying to talk things out w…" at bounding box center [278, 126] width 180 height 26
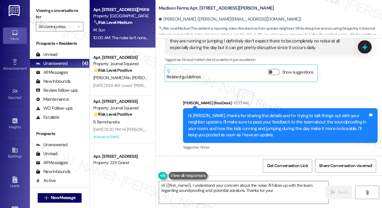
click at [248, 95] on div "Sent via SMS Jane (ResiDesk) 10:33 AM Hi Madeline, thanks for sharing the detai…" at bounding box center [279, 125] width 203 height 61
type textarea "Hi {{first_name}}, I understand your concern about the noise. I'll follow up wi…"
click at [252, 124] on div "Hi Madeline, thanks for sharing the details and for trying to talk things out w…" at bounding box center [278, 126] width 180 height 26
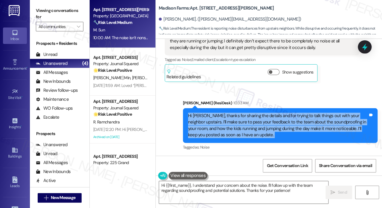
click at [252, 124] on div "Hi Madeline, thanks for sharing the details and for trying to talk things out w…" at bounding box center [278, 126] width 180 height 26
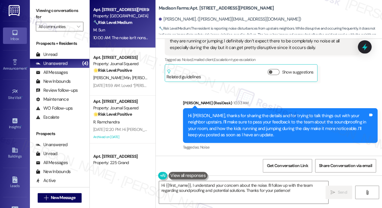
click at [262, 101] on div "Jane (ResiDesk) 10:33 AM" at bounding box center [280, 104] width 194 height 8
click at [257, 127] on div "Hi Madeline, thanks for sharing the details and for trying to talk things out w…" at bounding box center [278, 126] width 180 height 26
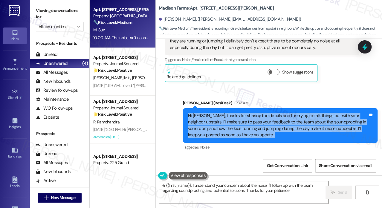
click at [257, 128] on div "Hi Madeline, thanks for sharing the details and for trying to talk things out w…" at bounding box center [278, 126] width 180 height 26
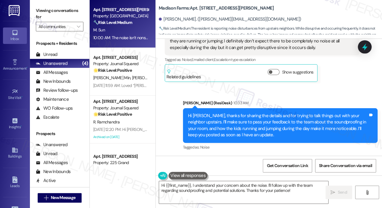
click at [240, 93] on div "Sent via SMS Jane (ResiDesk) 10:33 AM Hi Madeline, thanks for sharing the detai…" at bounding box center [269, 121] width 226 height 70
click at [230, 124] on div "Hi Madeline, thanks for sharing the details and for trying to talk things out w…" at bounding box center [278, 126] width 180 height 26
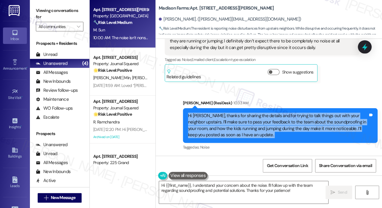
click at [230, 124] on div "Hi Madeline, thanks for sharing the details and for trying to talk things out w…" at bounding box center [278, 126] width 180 height 26
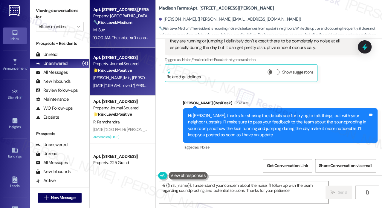
click at [121, 56] on div "Apt. [STREET_ADDRESS]" at bounding box center [120, 57] width 55 height 6
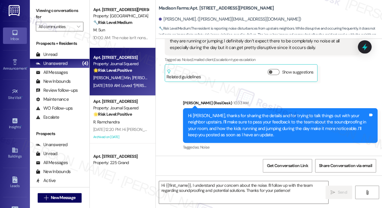
type textarea "Fetching suggested responses. Please feel free to read through the conversation…"
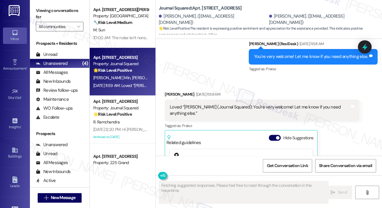
scroll to position [1744, 0]
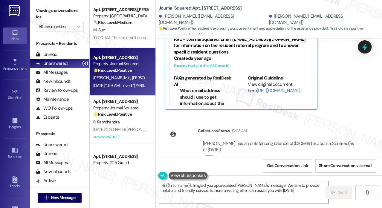
type textarea "Hi {{first_name}}, I'm glad you appreciated Jane's message! We aim to provide h…"
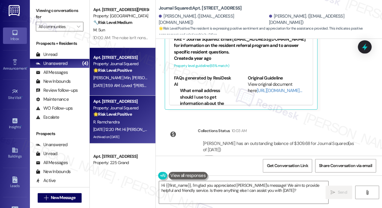
click at [143, 122] on div "R. Ramchandra" at bounding box center [121, 121] width 56 height 7
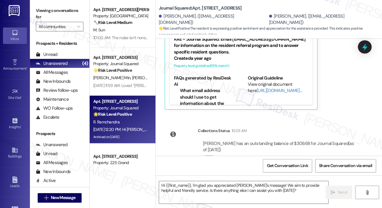
type textarea "Fetching suggested responses. Please feel free to read through the conversation…"
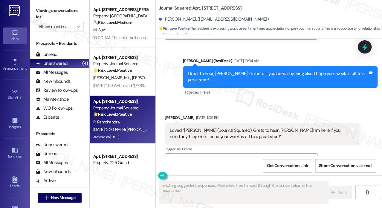
scroll to position [469, 0]
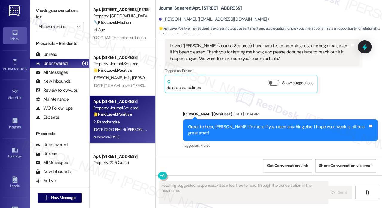
click at [236, 124] on div "Great to hear, Rashmi! I'm here if you need anything else. I hope your week is …" at bounding box center [278, 130] width 180 height 13
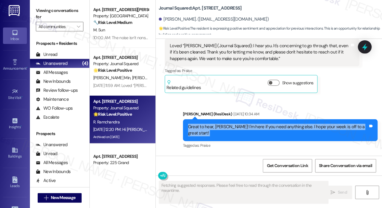
click at [236, 124] on div "Great to hear, Rashmi! I'm here if you need anything else. I hope your week is …" at bounding box center [278, 130] width 180 height 13
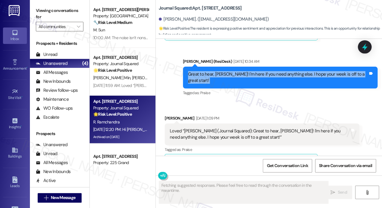
scroll to position [559, 0]
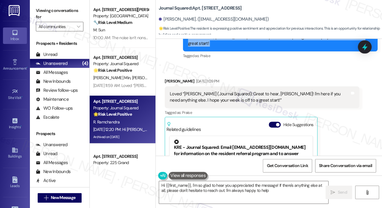
type textarea "Hi {{first_name}}, I'm so glad to hear you appreciated the message! If there's …"
click at [367, 43] on icon at bounding box center [364, 47] width 10 height 10
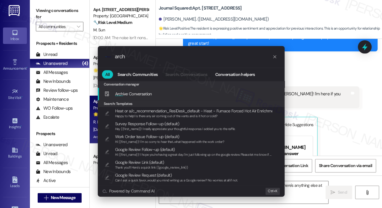
type input "arch"
click at [150, 93] on span "Arch ive Conversation" at bounding box center [133, 93] width 37 height 5
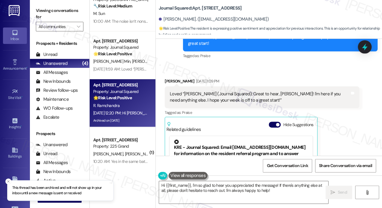
scroll to position [25, 0]
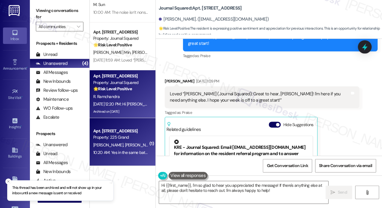
click at [133, 131] on div "Apt. 306, 225 Grand Street" at bounding box center [120, 131] width 55 height 6
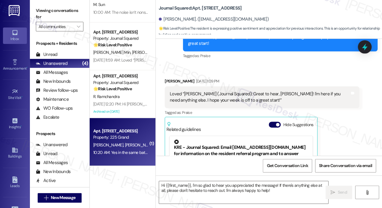
type textarea "Fetching suggested responses. Please feel free to read through the conversation…"
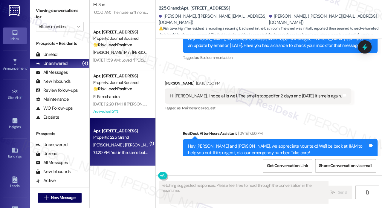
scroll to position [6334, 0]
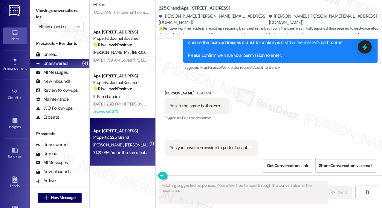
click at [216, 140] on div "Yes you have permission to go to the apt Tags and notes" at bounding box center [210, 147] width 92 height 15
click at [187, 98] on div "Yes in the same bathroom Tags and notes" at bounding box center [196, 105] width 64 height 15
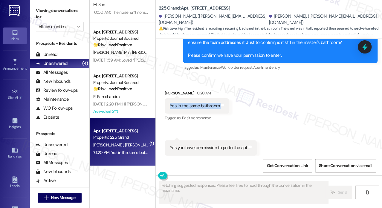
click at [187, 98] on div "Yes in the same bathroom Tags and notes" at bounding box center [196, 105] width 64 height 15
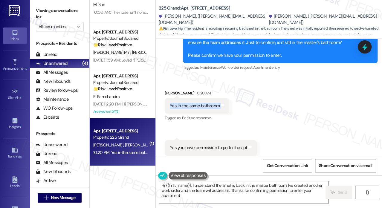
type textarea "Hi {{first_name}}, I understand the smell is back in the master bathroom. I've …"
click at [53, 8] on label "Viewing conversations for" at bounding box center [59, 14] width 47 height 16
click at [46, 7] on label "Viewing conversations for" at bounding box center [59, 14] width 47 height 16
click at [210, 188] on textarea "Hi {{first_name}}, I understand the smell is back in the master bathroom. I've …" at bounding box center [243, 192] width 169 height 22
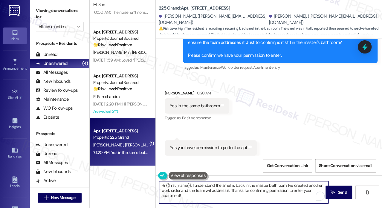
click at [210, 188] on textarea "Hi {{first_name}}, I understand the smell is back in the master bathroom. I've …" at bounding box center [243, 192] width 169 height 22
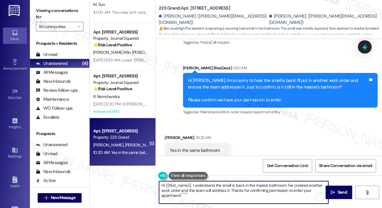
scroll to position [6274, 0]
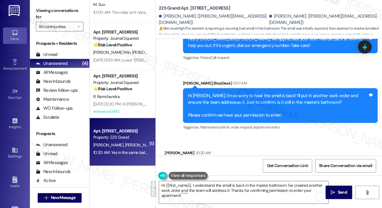
click at [253, 93] on div "Hi Yesha, I'm so sorry to hear the smell is back! I'll put in another work orde…" at bounding box center [278, 106] width 180 height 26
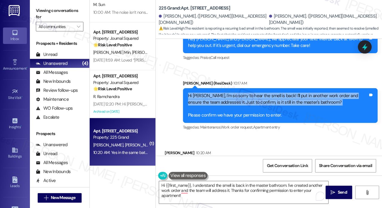
copy div "Hi Yesha, I'm so sorry to hear the smell is back! I'll put in another work orde…"
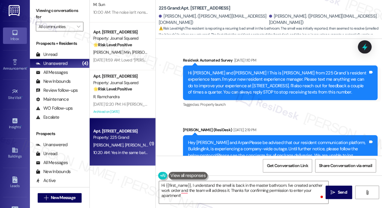
scroll to position [6274, 0]
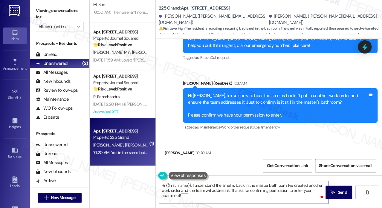
drag, startPoint x: 0, startPoint y: 0, endPoint x: 53, endPoint y: 10, distance: 53.4
click at [53, 10] on label "Viewing conversations for" at bounding box center [59, 14] width 47 height 16
drag, startPoint x: 53, startPoint y: 10, endPoint x: 60, endPoint y: 11, distance: 7.4
drag, startPoint x: 60, startPoint y: 11, endPoint x: 73, endPoint y: 15, distance: 14.3
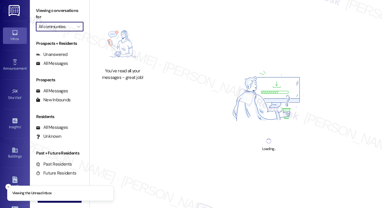
click at [48, 24] on input "All communities" at bounding box center [56, 27] width 35 height 10
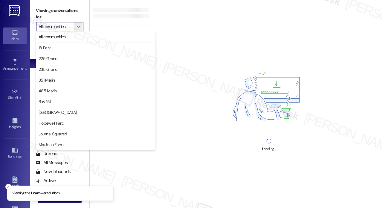
click at [223, 45] on div "Loading..." at bounding box center [268, 104] width 226 height 208
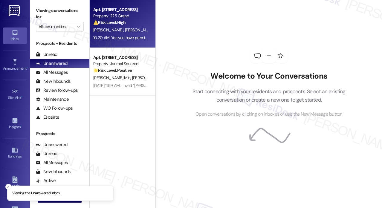
click at [104, 24] on strong "⚠️ Risk Level: High" at bounding box center [109, 22] width 32 height 5
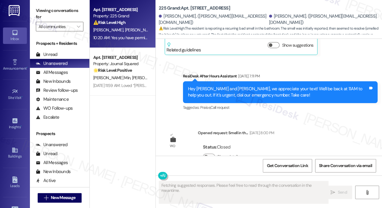
scroll to position [6334, 0]
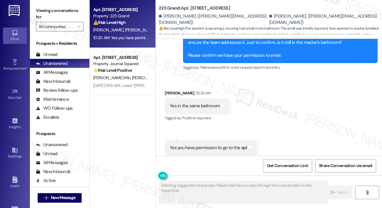
click at [224, 144] on div "Yes you have permission to go to the apt" at bounding box center [208, 147] width 77 height 6
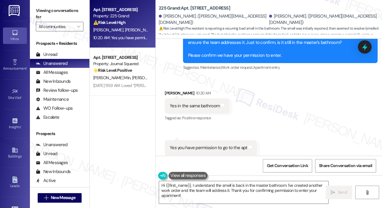
drag, startPoint x: 50, startPoint y: 9, endPoint x: 61, endPoint y: 16, distance: 13.8
click at [50, 9] on label "Viewing conversations for" at bounding box center [59, 14] width 47 height 16
click at [270, 99] on div "Received via SMS Yesha Shah 10:20 AM Yes in the same bathroom Tags and notes Ta…" at bounding box center [269, 122] width 226 height 93
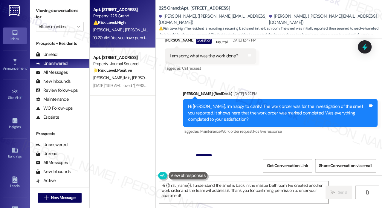
scroll to position [2558, 0]
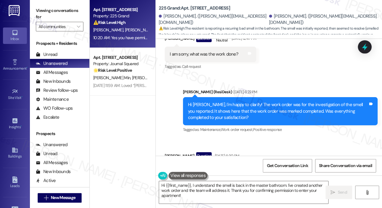
click at [218, 57] on div "I am sorry, what was the work done?" at bounding box center [204, 54] width 68 height 6
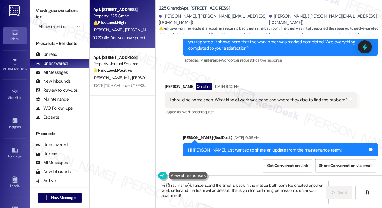
scroll to position [2677, 0]
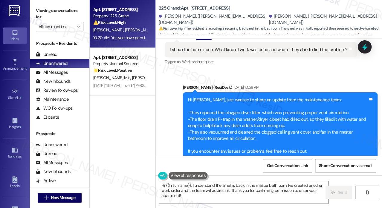
drag, startPoint x: 54, startPoint y: 15, endPoint x: 52, endPoint y: 12, distance: 3.5
click at [54, 15] on label "Viewing conversations for" at bounding box center [59, 14] width 47 height 16
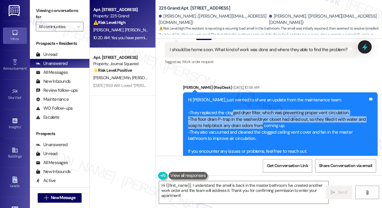
drag, startPoint x: 232, startPoint y: 118, endPoint x: 259, endPoint y: 134, distance: 32.0
click at [259, 134] on div "Hi Yesha, just wanted to share an update from the maintenance team: -They repla…" at bounding box center [278, 126] width 180 height 58
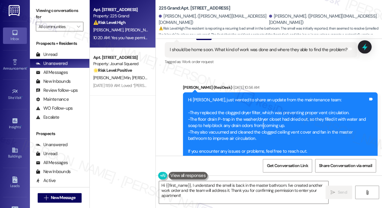
click at [259, 134] on div "Hi Yesha, just wanted to share an update from the maintenance team: -They repla…" at bounding box center [278, 126] width 180 height 58
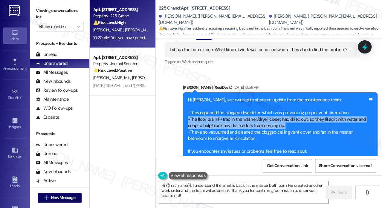
click at [259, 134] on div "Hi Yesha, just wanted to share an update from the maintenance team: -They repla…" at bounding box center [278, 126] width 180 height 58
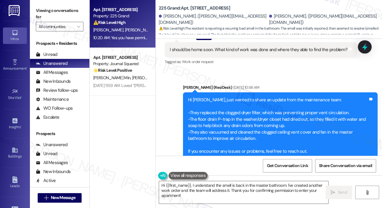
click at [237, 107] on div "Hi Yesha, just wanted to share an update from the maintenance team: -They repla…" at bounding box center [278, 126] width 180 height 58
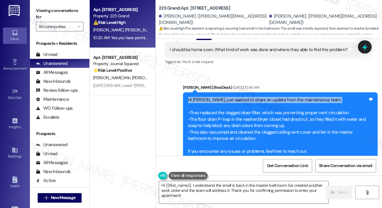
click at [237, 107] on div "Hi Yesha, just wanted to share an update from the maintenance team: -They repla…" at bounding box center [278, 126] width 180 height 58
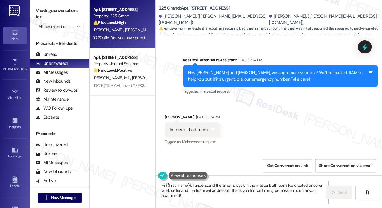
click at [177, 182] on textarea "Hi {{first_name}}, I understand the smell is back in the master bathroom. I've …" at bounding box center [243, 192] width 169 height 22
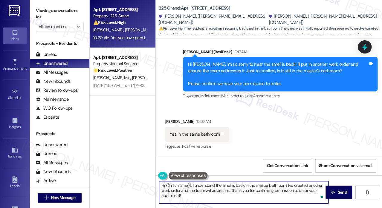
scroll to position [6274, 0]
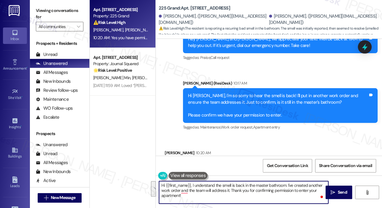
click at [258, 93] on div "Hi Yesha, I'm so sorry to hear the smell is back! I'll put in another work orde…" at bounding box center [278, 106] width 180 height 26
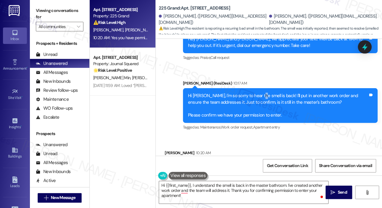
click at [258, 93] on div "Hi Yesha, I'm so sorry to hear the smell is back! I'll put in another work orde…" at bounding box center [278, 106] width 180 height 26
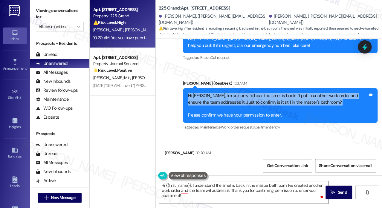
click at [258, 93] on div "Hi Yesha, I'm so sorry to hear the smell is back! I'll put in another work orde…" at bounding box center [278, 106] width 180 height 26
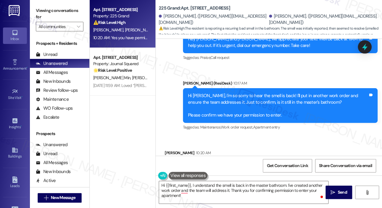
click at [260, 102] on div "Hi Yesha, I'm so sorry to hear the smell is back! I'll put in another work orde…" at bounding box center [278, 106] width 180 height 26
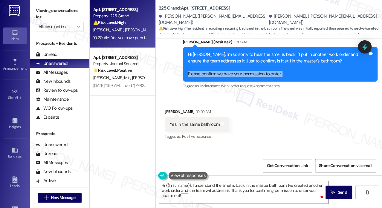
scroll to position [6334, 0]
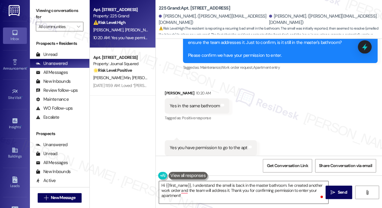
click at [202, 182] on textarea "Hi {{first_name}}, I understand the smell is back in the master bathroom. I've …" at bounding box center [243, 192] width 169 height 22
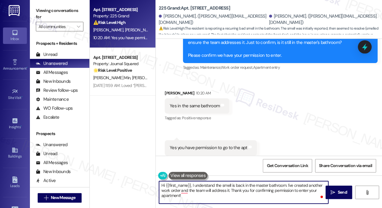
click at [202, 182] on textarea "Hi {{first_name}}, I understand the smell is back in the master bathroom. I've …" at bounding box center [243, 192] width 169 height 22
click at [202, 190] on textarea "Thanks for the swift response. I've submitted the request, and I hope it will b…" at bounding box center [243, 192] width 169 height 22
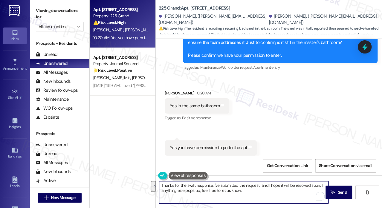
click at [298, 136] on div "Received via SMS Yesha Shah 10:20 AM Yes in the same bathroom Tags and notes Ta…" at bounding box center [269, 122] width 226 height 93
click at [274, 195] on textarea "Thanks for the swift response. I've submitted the request, and I hope it will b…" at bounding box center [243, 192] width 169 height 22
click at [303, 143] on div "Received via SMS Yesha Shah 10:20 AM Yes in the same bathroom Tags and notes Ta…" at bounding box center [269, 122] width 226 height 93
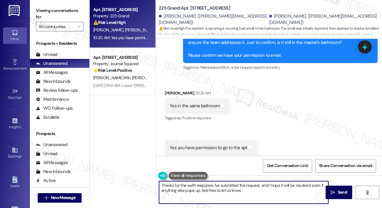
click at [231, 189] on textarea "Thanks for the swift response. I've submitted the request, and I hope it will b…" at bounding box center [243, 192] width 169 height 22
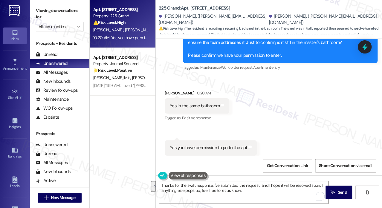
click at [282, 144] on div "Received via SMS Yesha Shah 10:20 AM Yes in the same bathroom Tags and notes Ta…" at bounding box center [269, 122] width 226 height 93
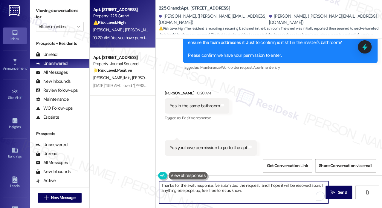
click at [217, 188] on textarea "Thanks for the swift response. I've submitted the request, and I hope it will b…" at bounding box center [243, 192] width 169 height 22
click at [296, 133] on div "Received via SMS Yesha Shah 10:20 AM Yes in the same bathroom Tags and notes Ta…" at bounding box center [269, 122] width 226 height 93
drag, startPoint x: 259, startPoint y: 185, endPoint x: 270, endPoint y: 187, distance: 11.0
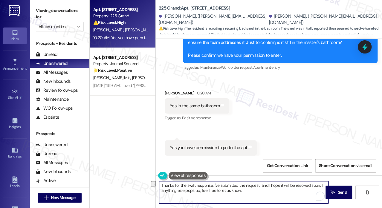
click at [270, 187] on textarea "Thanks for the swift response. I've submitted the request, and I hope it will b…" at bounding box center [243, 192] width 169 height 22
click at [272, 190] on textarea "Thanks for the swift response. I've submitted the request, and I hope it will b…" at bounding box center [243, 192] width 169 height 22
drag, startPoint x: 264, startPoint y: 192, endPoint x: 162, endPoint y: 190, distance: 102.4
click at [162, 190] on textarea "Thanks for the swift response. I've submitted the request, and I hope it will b…" at bounding box center [243, 192] width 169 height 22
type textarea "Thanks for the swift response. I've submitted the request, and I hope it will b…"
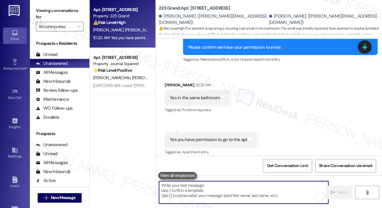
scroll to position [6382, 0]
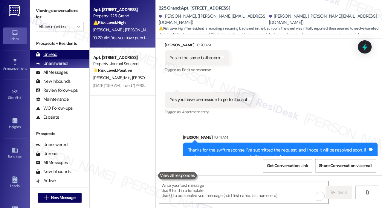
click at [59, 57] on div "Unread (0)" at bounding box center [59, 54] width 59 height 9
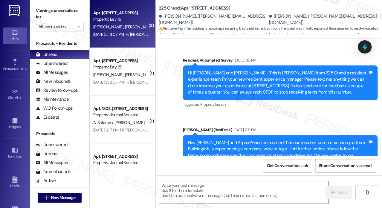
click at [131, 38] on div "Yesterday at 3:07 PM: Hi Fei and Siyue! We are pleased to inform you that eleva…" at bounding box center [121, 34] width 56 height 7
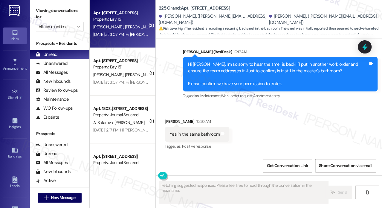
scroll to position [6334, 0]
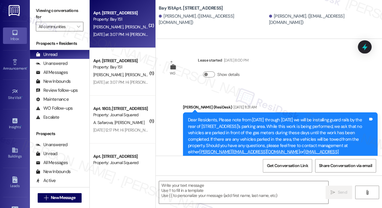
type textarea "Fetching suggested responses. Please feel free to read through the conversation…"
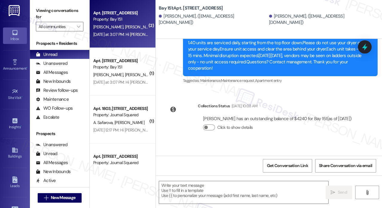
scroll to position [10829, 0]
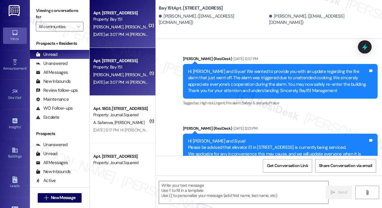
click at [116, 67] on div "Property: Bay 151" at bounding box center [120, 67] width 55 height 6
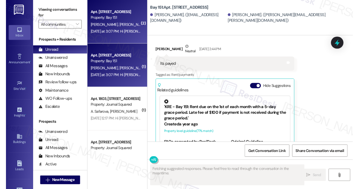
scroll to position [3711, 0]
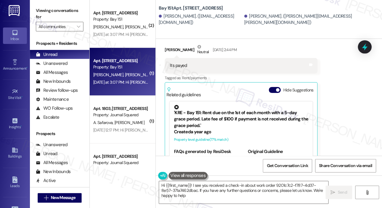
type textarea "Hi {{first_name}}! I see you received a check-in about work order 9201c7c2-f787…"
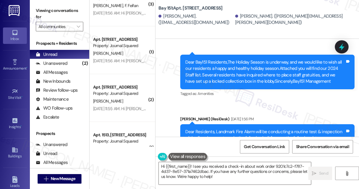
scroll to position [543, 0]
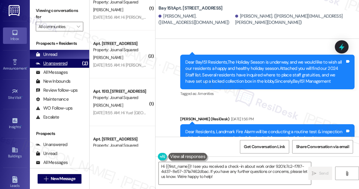
click at [72, 62] on div "Unanswered (2)" at bounding box center [59, 63] width 59 height 9
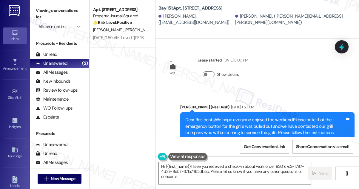
type textarea "Hi {{first_name}}! I see you received a check-in about work order 9201c7c2-f787…"
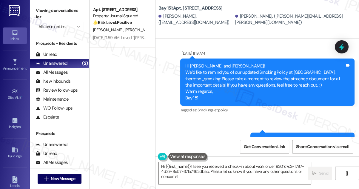
scroll to position [4694, 0]
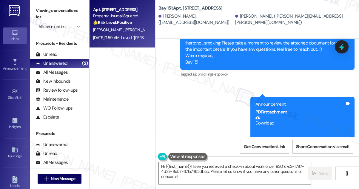
click at [120, 33] on div "S. Bae J. Min" at bounding box center [121, 29] width 56 height 7
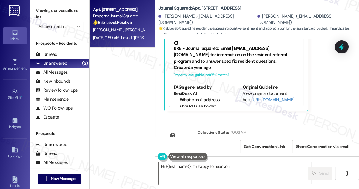
scroll to position [1800, 0]
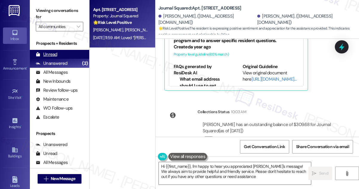
type textarea "Hi {{first_name}}, I'm happy to hear you appreciated Jane's message! We always …"
click at [55, 51] on div "Unread" at bounding box center [46, 54] width 21 height 6
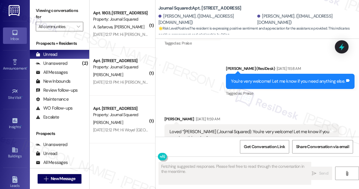
scroll to position [1739, 0]
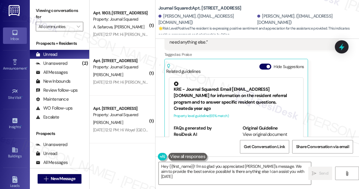
type textarea "Hey {{first_name}}! I'm so glad you appreciated Jane's message. We aim to provi…"
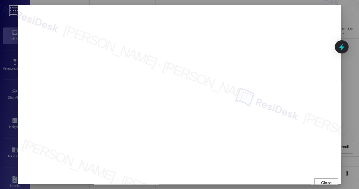
scroll to position [2764, 0]
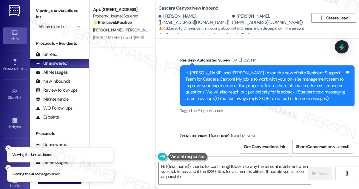
scroll to position [2500, 0]
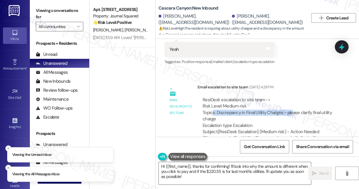
drag, startPoint x: 213, startPoint y: 90, endPoint x: 291, endPoint y: 90, distance: 77.3
click at [291, 97] on div "ResiDesk escalation to site team -> Risk Level: Medium risk Topics: Discrepancy…" at bounding box center [268, 113] width 131 height 32
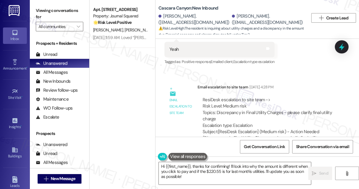
click at [299, 97] on div "ResiDesk escalation to site team -> Risk Level: Medium risk Topics: Discrepancy…" at bounding box center [268, 113] width 131 height 32
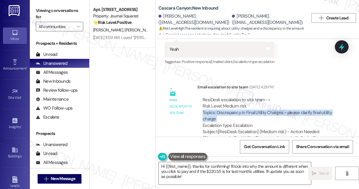
click at [299, 97] on div "ResiDesk escalation to site team -> Risk Level: Medium risk Topics: Discrepancy…" at bounding box center [268, 113] width 131 height 32
click at [277, 97] on div "ResiDesk escalation to site team -> Risk Level: Medium risk Topics: Discrepancy…" at bounding box center [268, 113] width 131 height 32
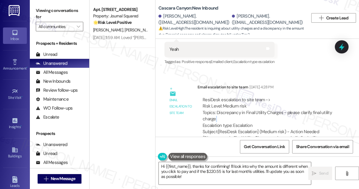
click at [277, 97] on div "ResiDesk escalation to site team -> Risk Level: Medium risk Topics: Discrepancy…" at bounding box center [268, 113] width 131 height 32
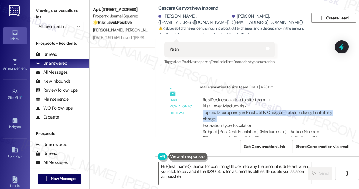
click at [277, 97] on div "ResiDesk escalation to site team -> Risk Level: Medium risk Topics: Discrepancy…" at bounding box center [268, 113] width 131 height 32
click at [261, 97] on div "ResiDesk escalation to site team -> Risk Level: Medium risk Topics: Discrepancy…" at bounding box center [268, 113] width 131 height 32
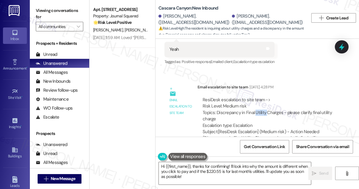
click at [261, 97] on div "ResiDesk escalation to site team -> Risk Level: Medium risk Topics: Discrepancy…" at bounding box center [268, 113] width 131 height 32
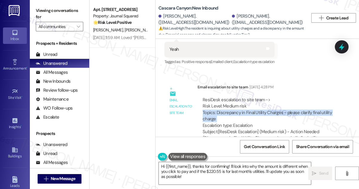
click at [261, 97] on div "ResiDesk escalation to site team -> Risk Level: Medium risk Topics: Discrepancy…" at bounding box center [268, 113] width 131 height 32
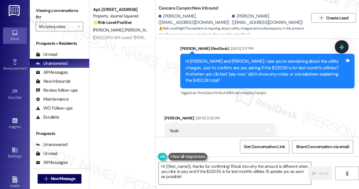
scroll to position [2391, 0]
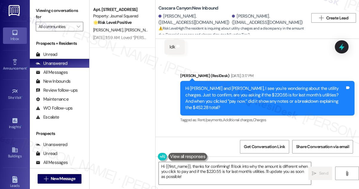
click at [217, 85] on div "Hi [PERSON_NAME] and [PERSON_NAME], I see you're wondering about the utility ch…" at bounding box center [265, 98] width 160 height 26
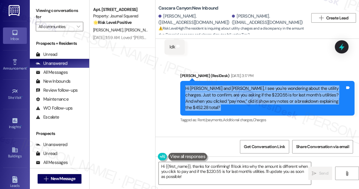
click at [217, 85] on div "Hi [PERSON_NAME] and [PERSON_NAME], I see you're wondering about the utility ch…" at bounding box center [265, 98] width 160 height 26
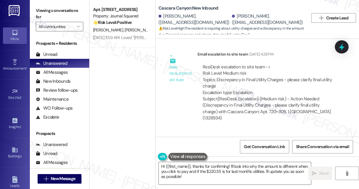
scroll to position [2554, 0]
